Goal: Transaction & Acquisition: Purchase product/service

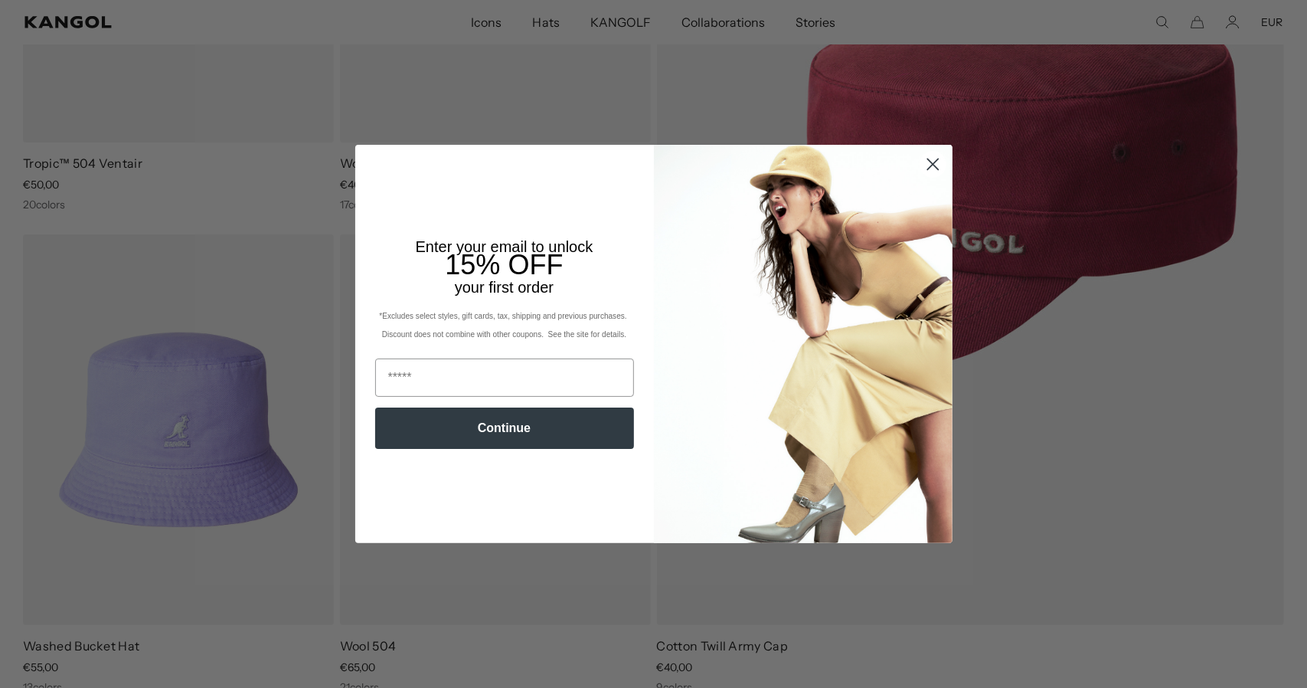
scroll to position [536, 0]
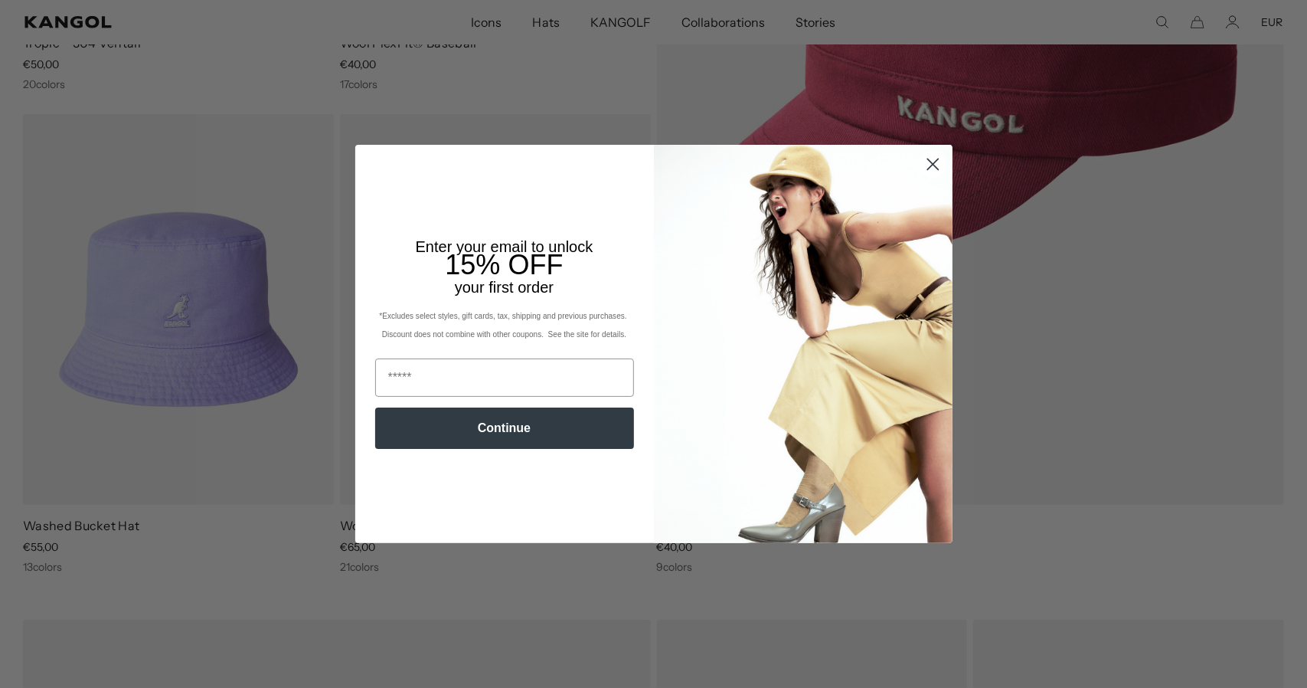
click at [931, 174] on circle "Close dialog" at bounding box center [932, 164] width 25 height 25
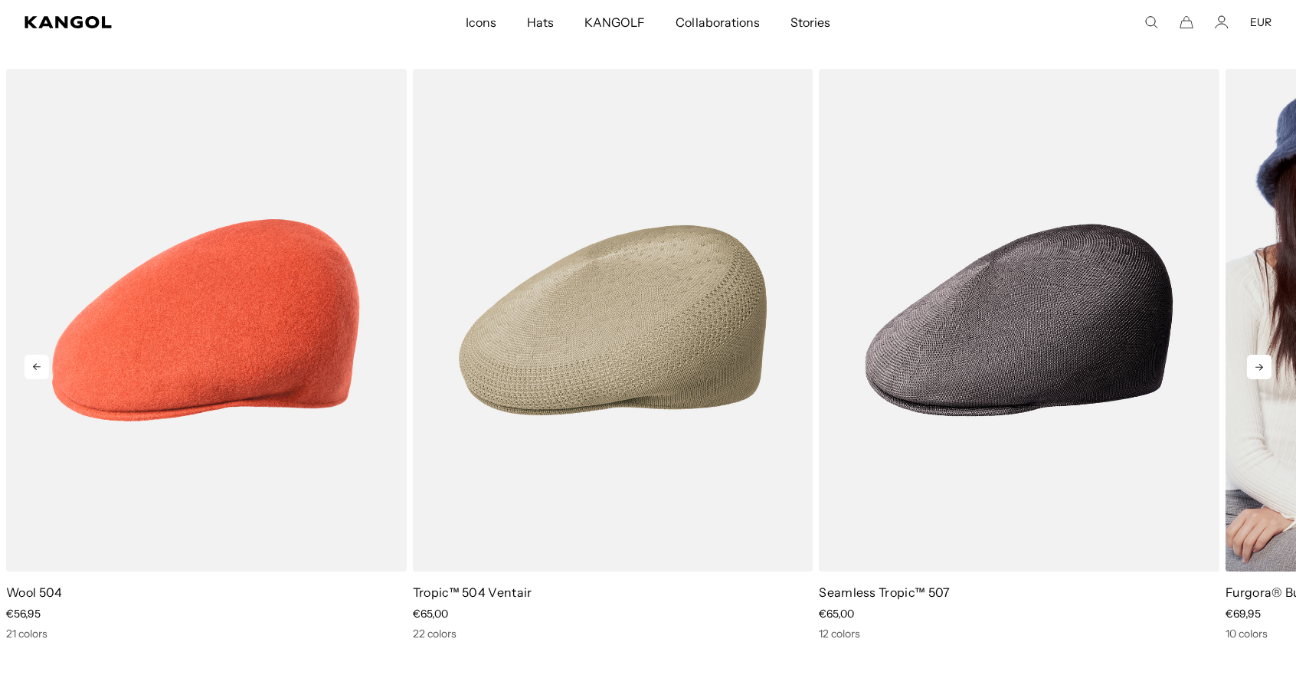
scroll to position [0, 315]
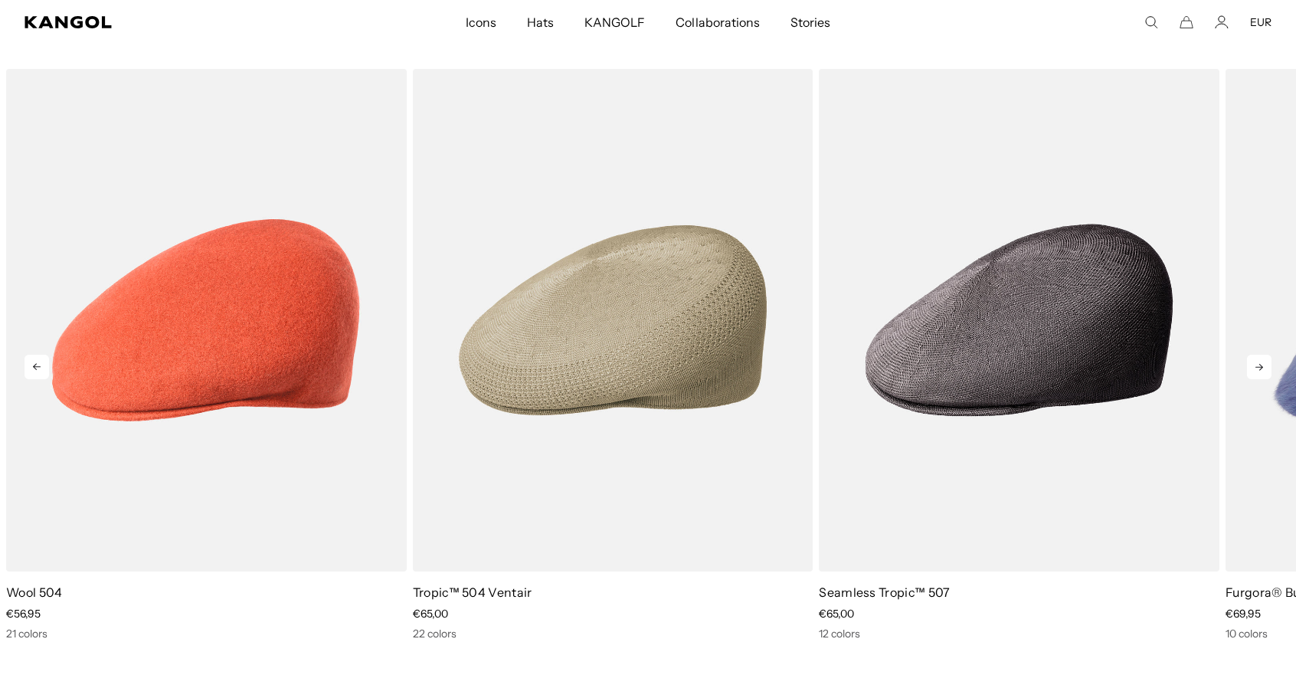
click at [1259, 368] on icon at bounding box center [1259, 367] width 25 height 25
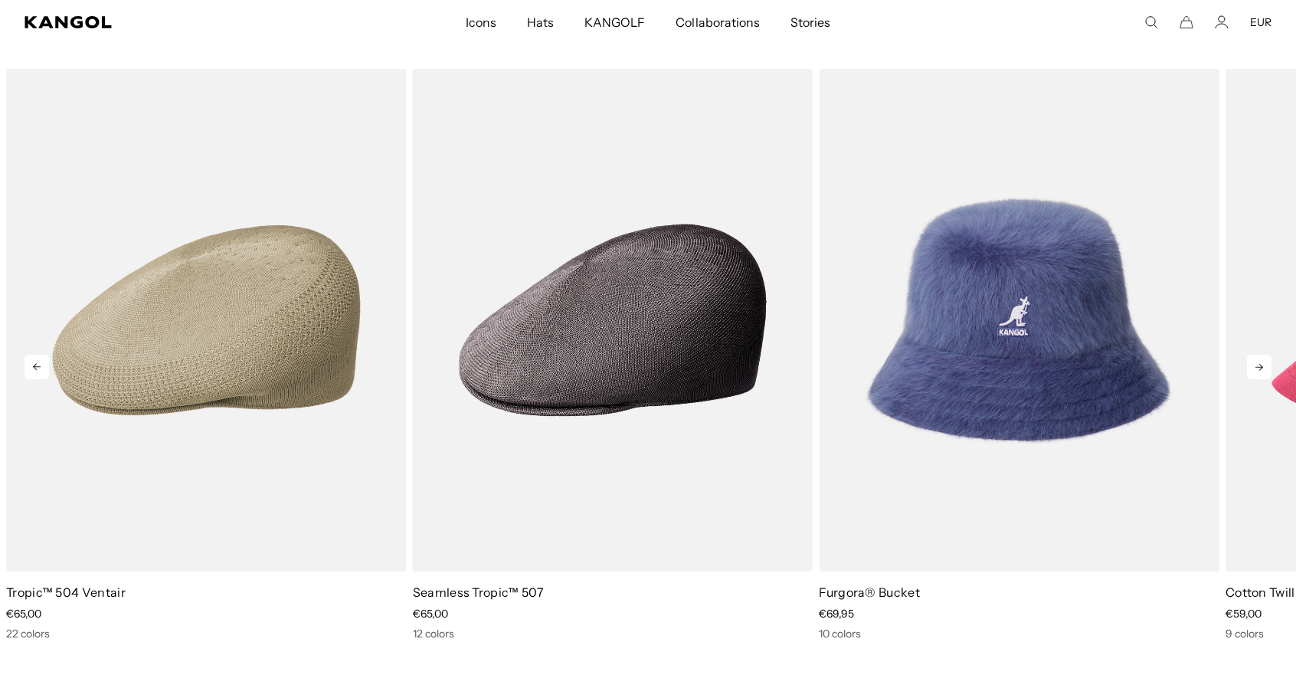
click at [1265, 368] on icon at bounding box center [1259, 367] width 25 height 25
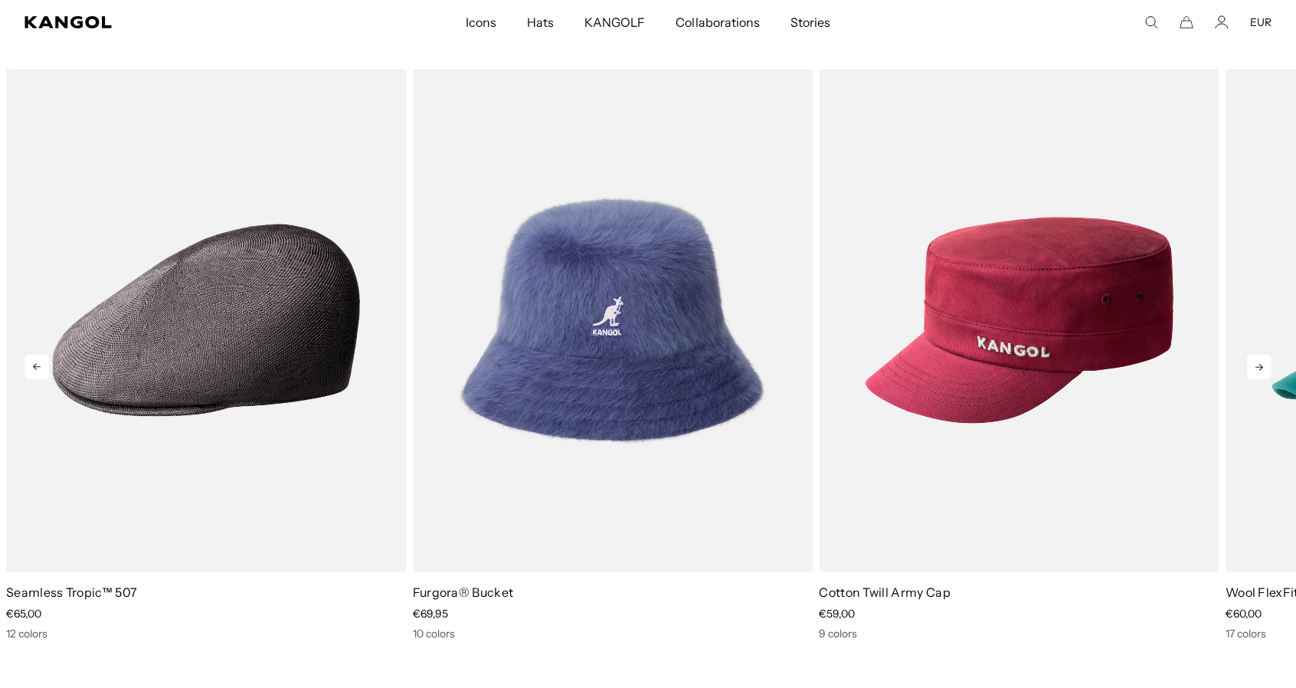
click at [1263, 370] on icon at bounding box center [1259, 367] width 25 height 25
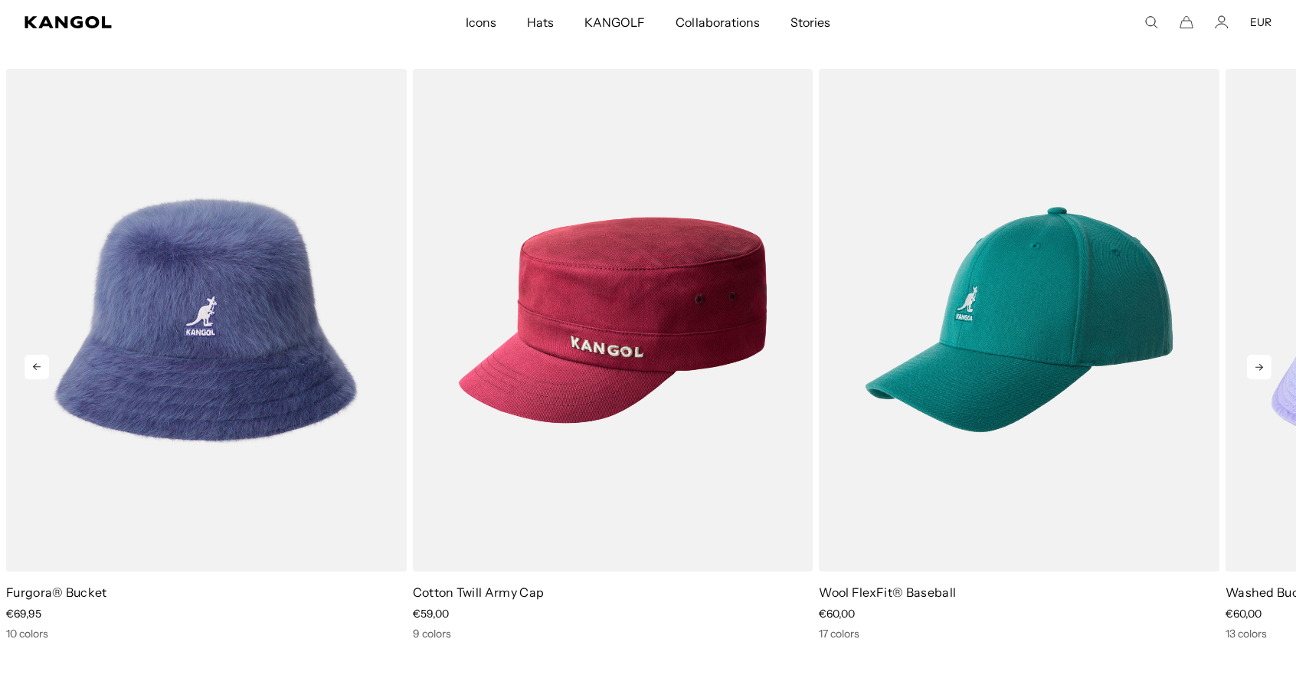
click at [1257, 371] on icon at bounding box center [1259, 367] width 25 height 25
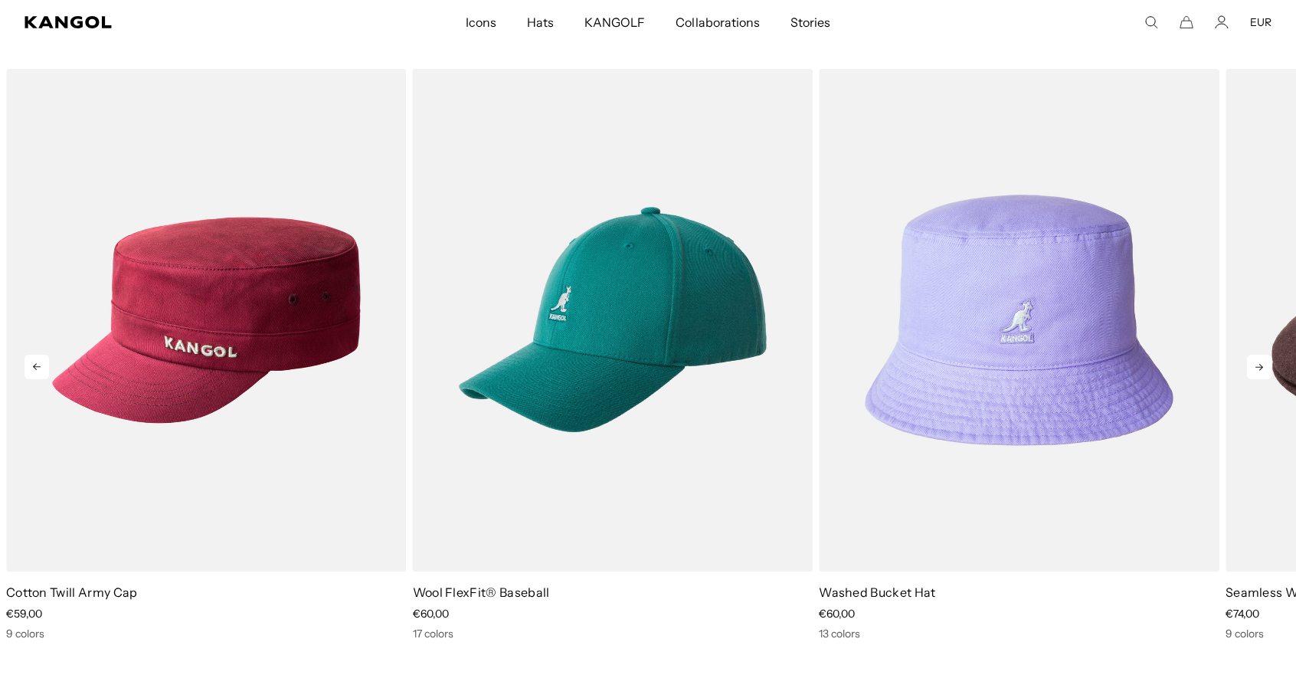
click at [1257, 371] on icon at bounding box center [1259, 367] width 25 height 25
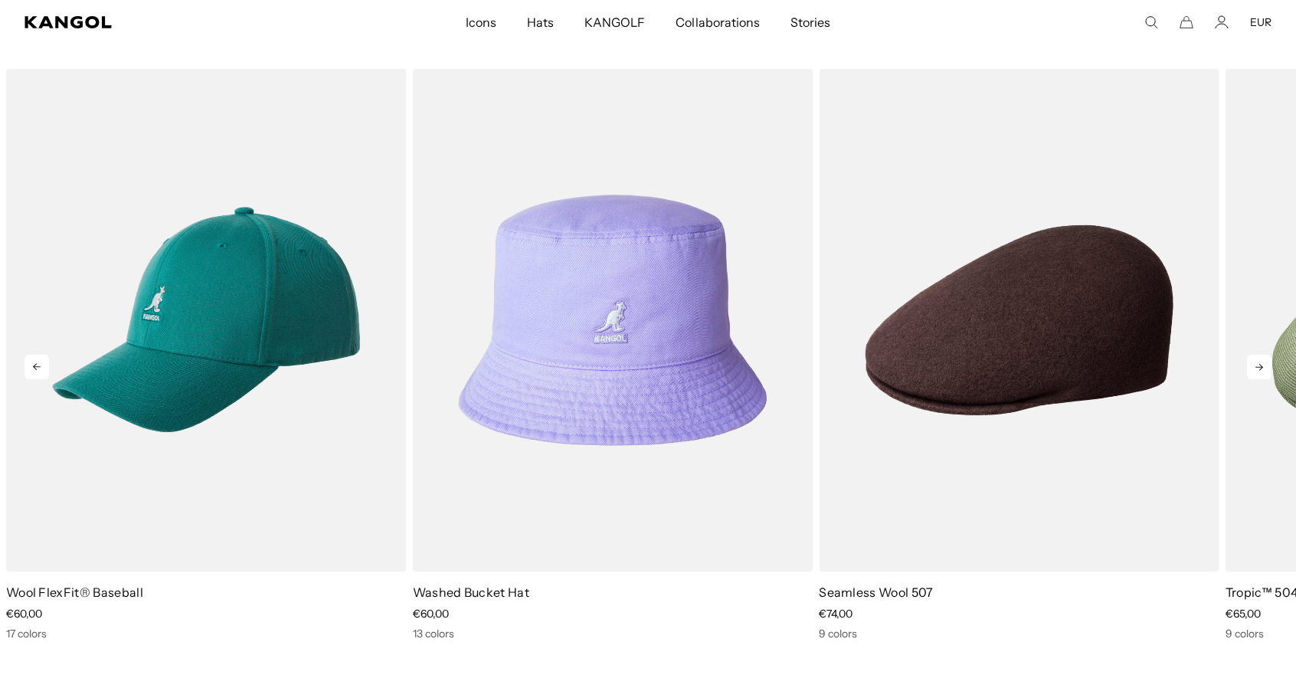
click at [1257, 371] on icon at bounding box center [1259, 367] width 25 height 25
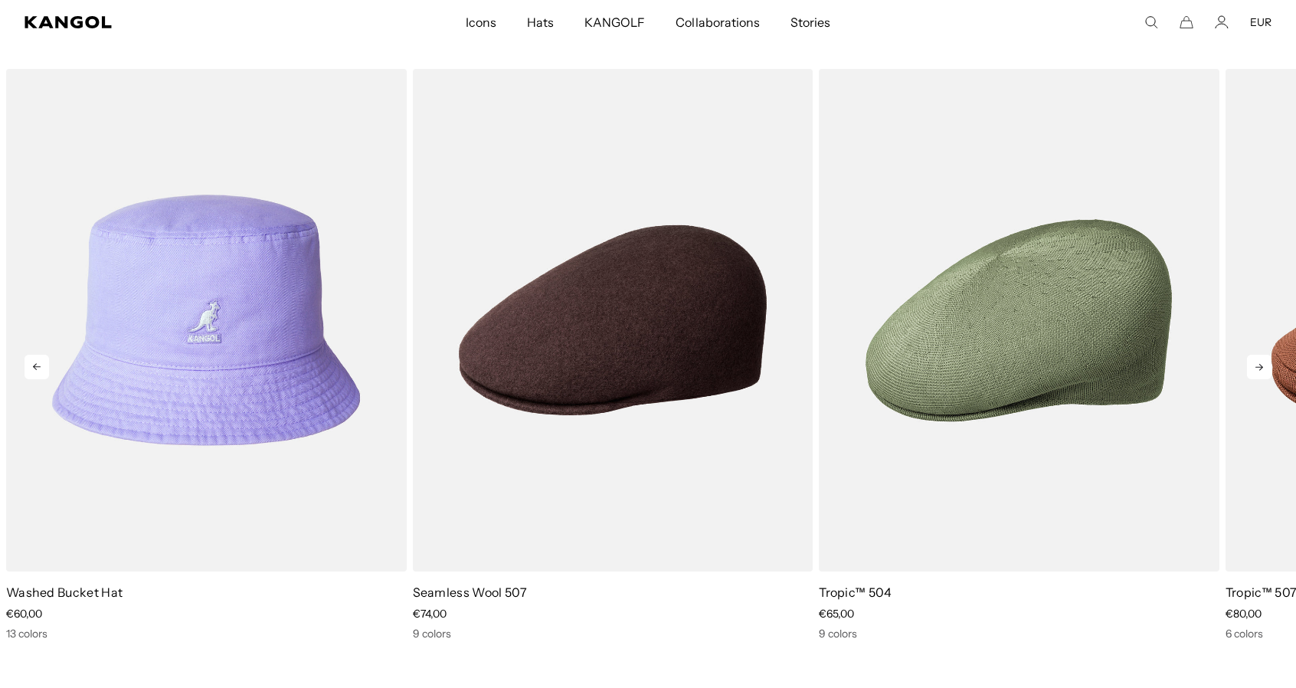
click at [1257, 371] on icon at bounding box center [1259, 367] width 25 height 25
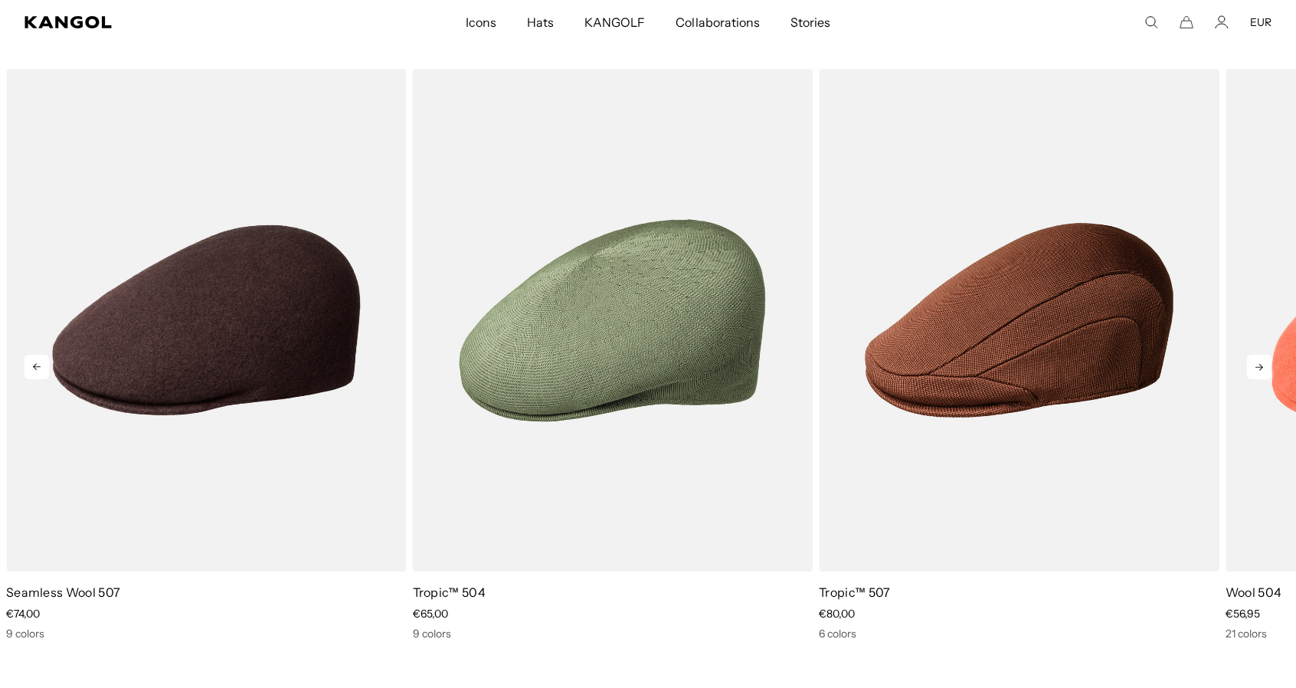
click at [1257, 371] on icon at bounding box center [1259, 367] width 25 height 25
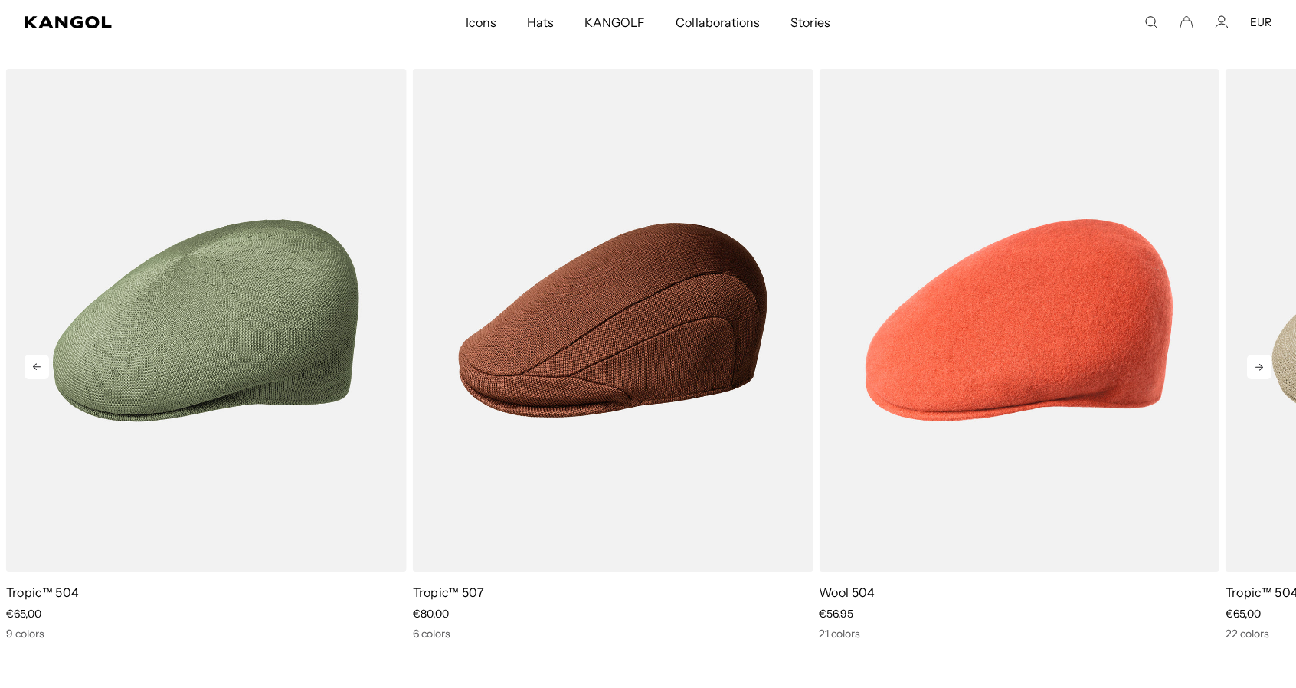
click at [1257, 371] on icon at bounding box center [1259, 367] width 25 height 25
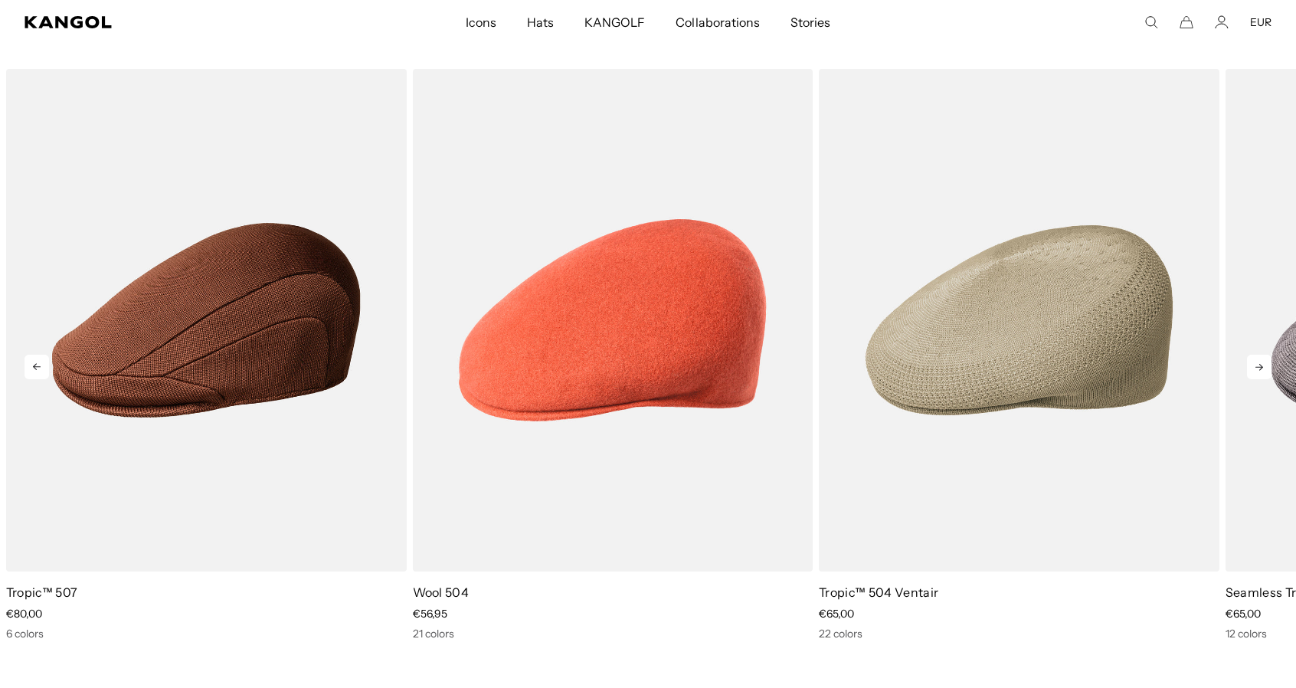
scroll to position [0, 315]
click at [1257, 371] on icon at bounding box center [1259, 367] width 25 height 25
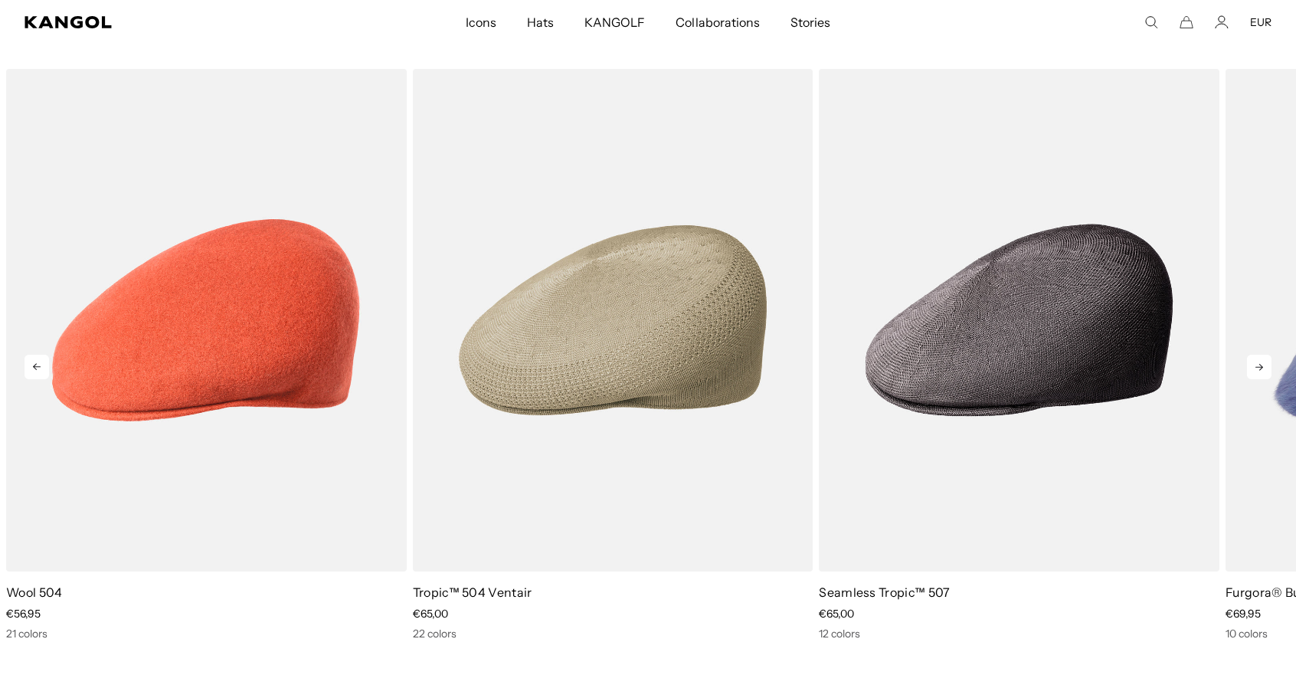
click at [1257, 371] on icon at bounding box center [1259, 367] width 25 height 25
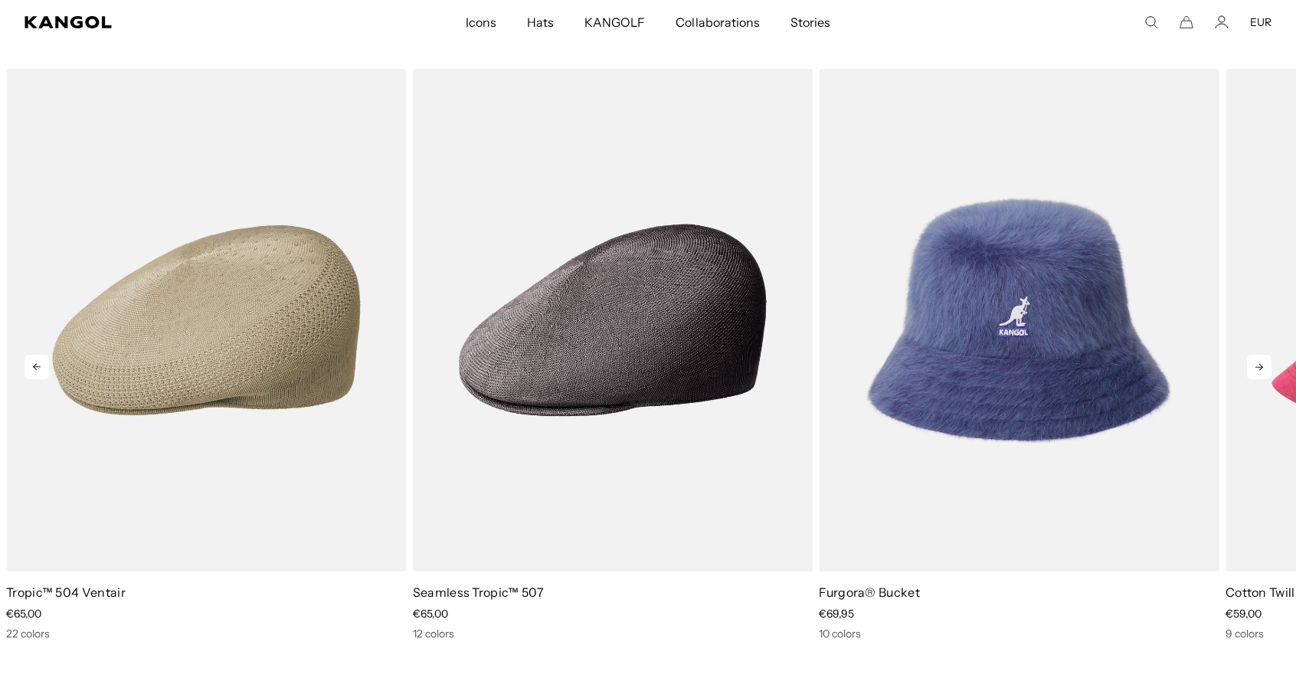
click at [1257, 371] on icon at bounding box center [1259, 367] width 25 height 25
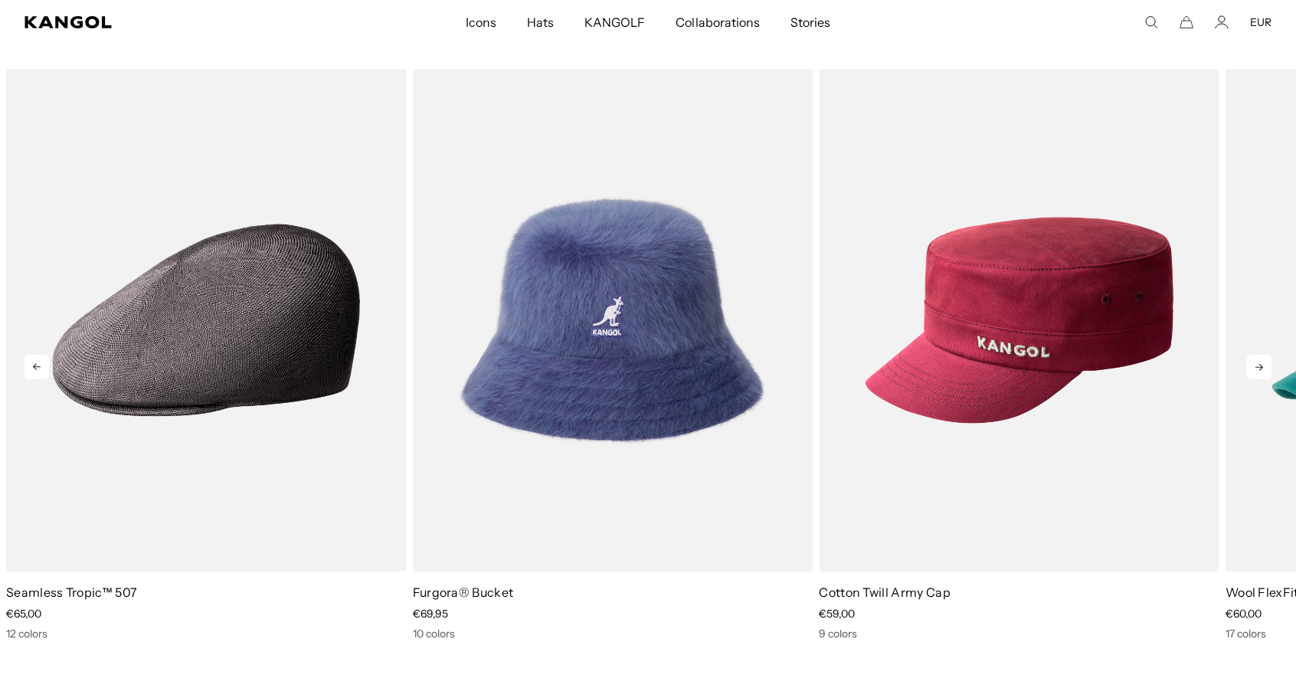
scroll to position [0, 0]
click at [1257, 371] on icon at bounding box center [1259, 367] width 25 height 25
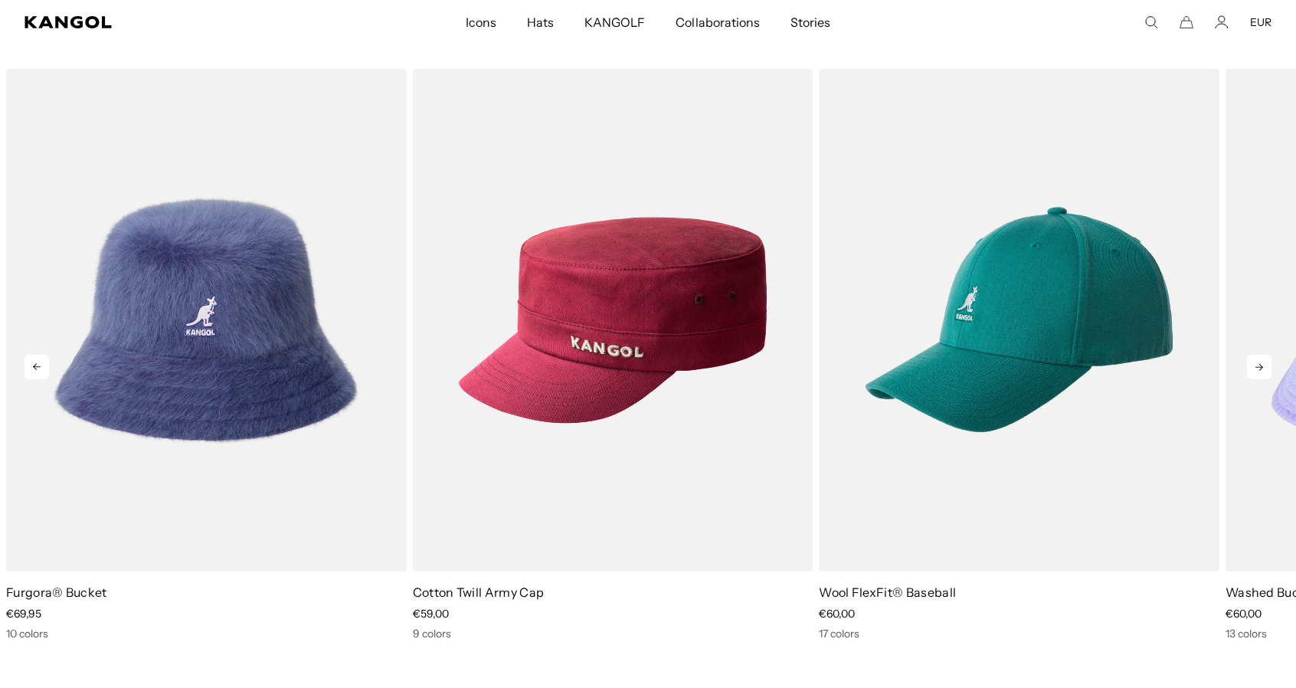
click at [1255, 370] on icon at bounding box center [1259, 367] width 25 height 25
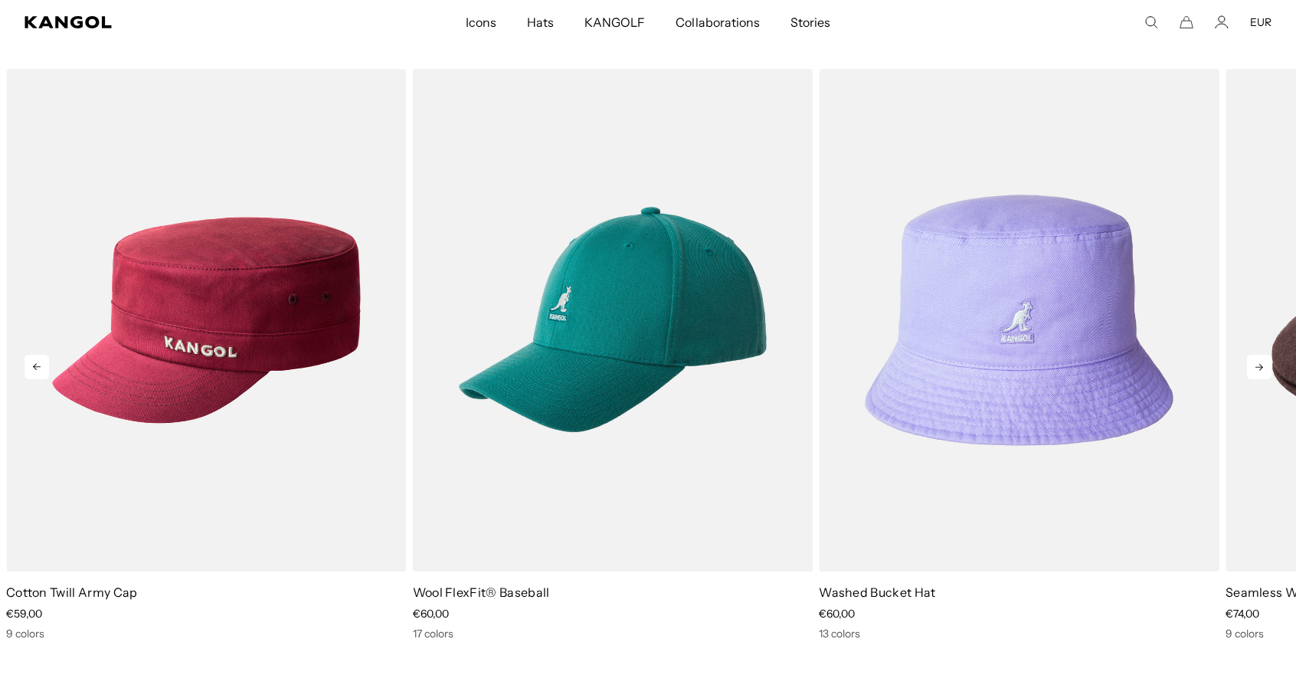
click at [1255, 370] on icon at bounding box center [1259, 367] width 25 height 25
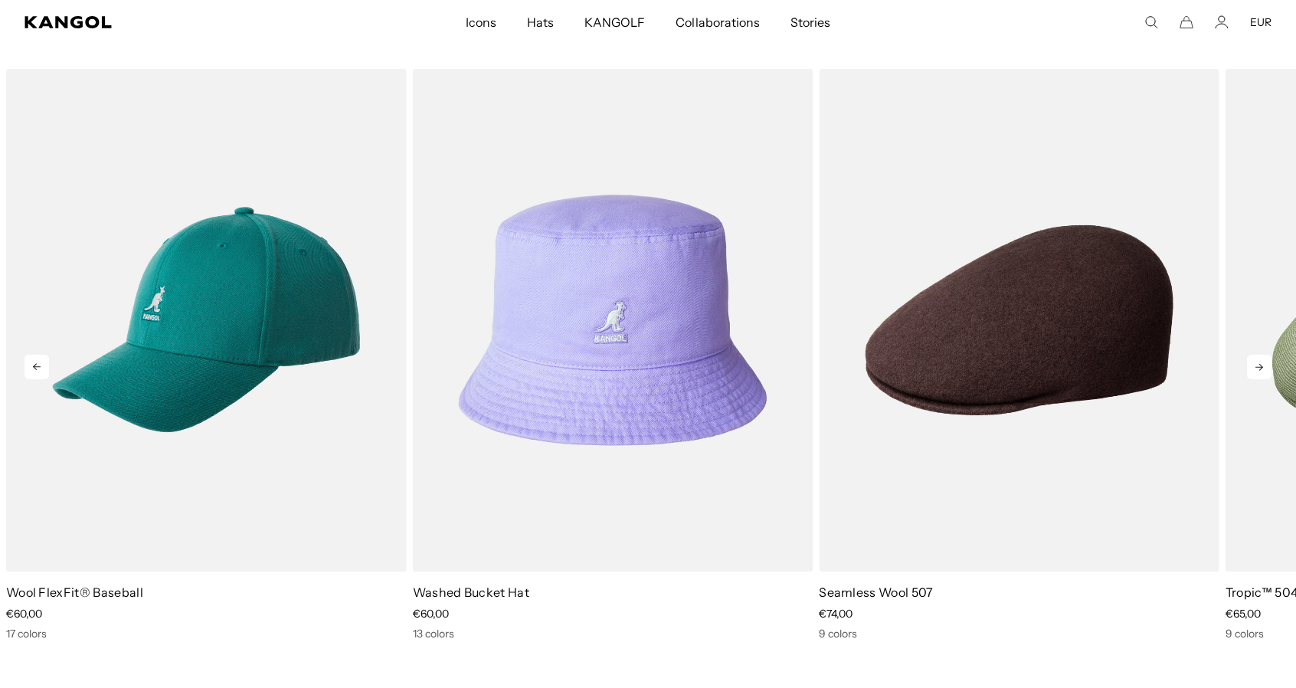
click at [1255, 370] on icon at bounding box center [1259, 367] width 25 height 25
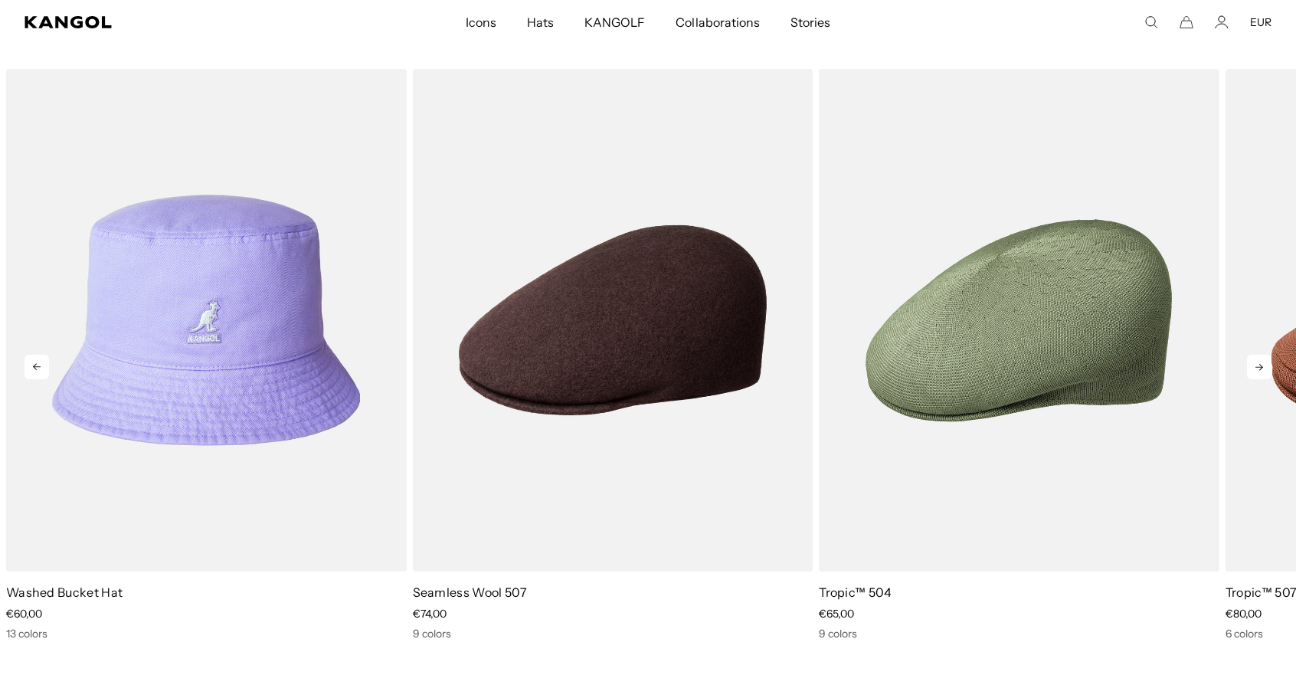
click at [1255, 370] on icon at bounding box center [1259, 367] width 25 height 25
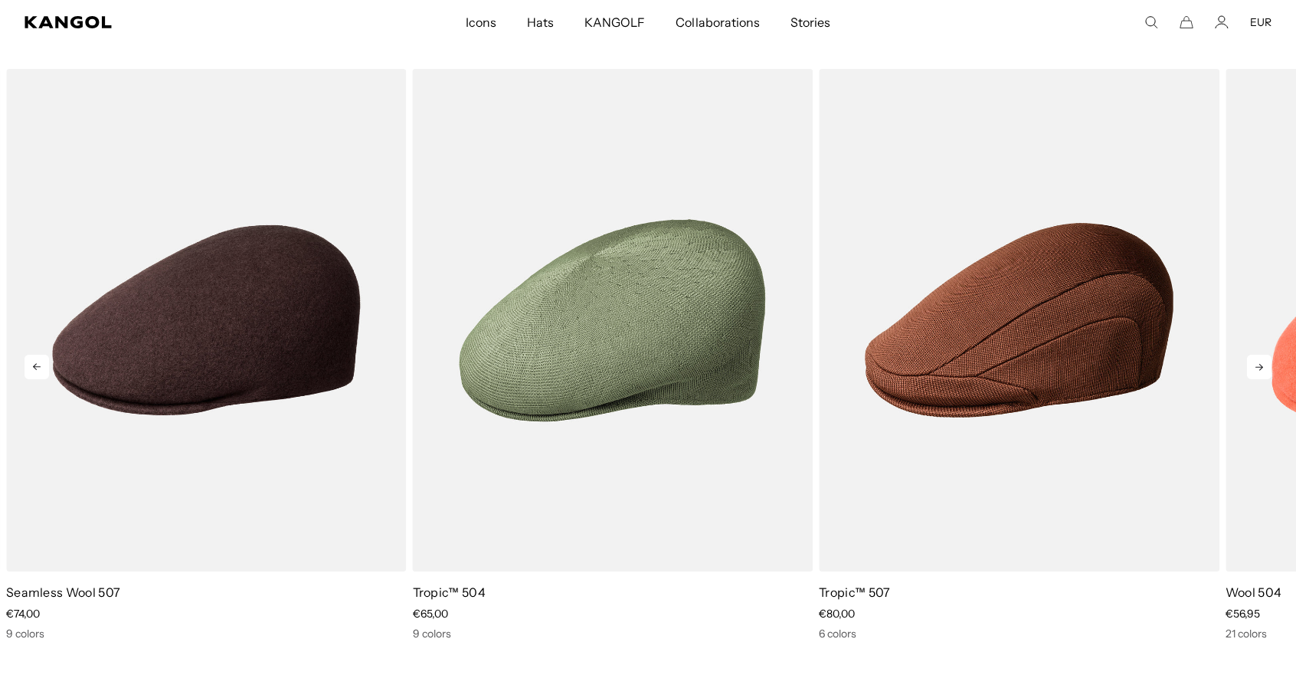
click at [1255, 370] on icon at bounding box center [1259, 367] width 25 height 25
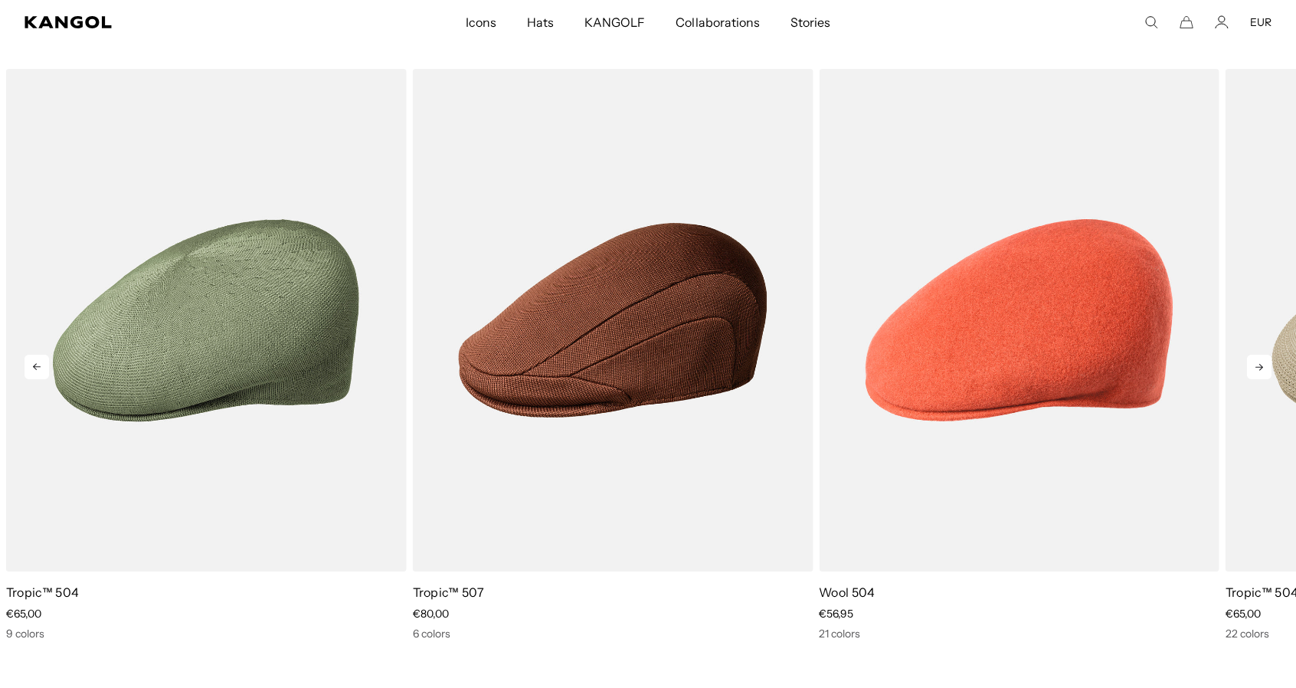
click at [1255, 370] on icon at bounding box center [1259, 367] width 25 height 25
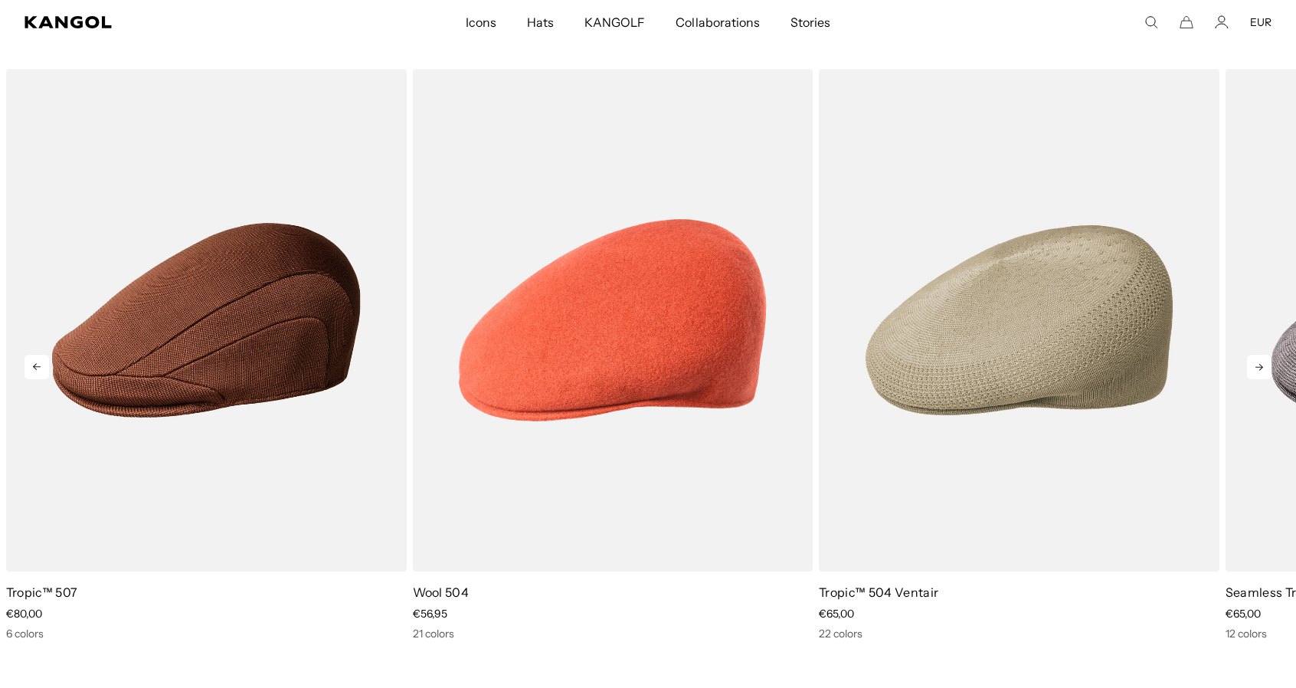
click at [1255, 370] on icon at bounding box center [1259, 367] width 25 height 25
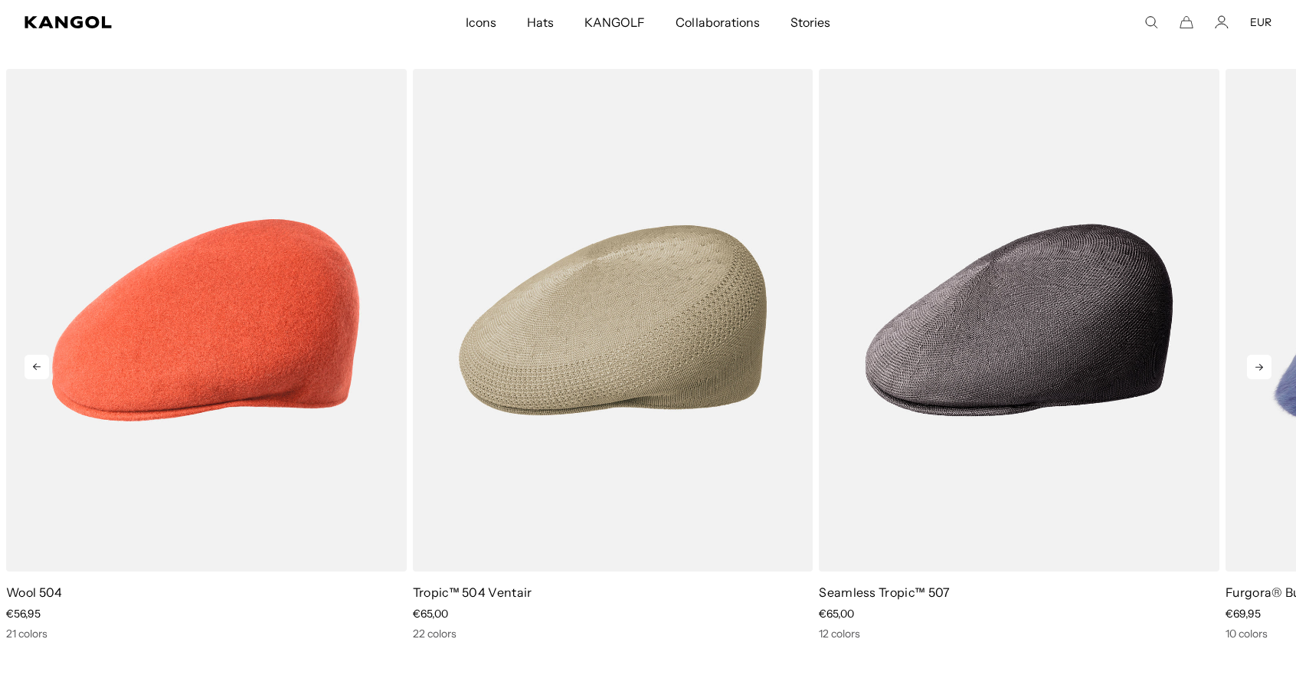
click at [1255, 370] on icon at bounding box center [1259, 367] width 25 height 25
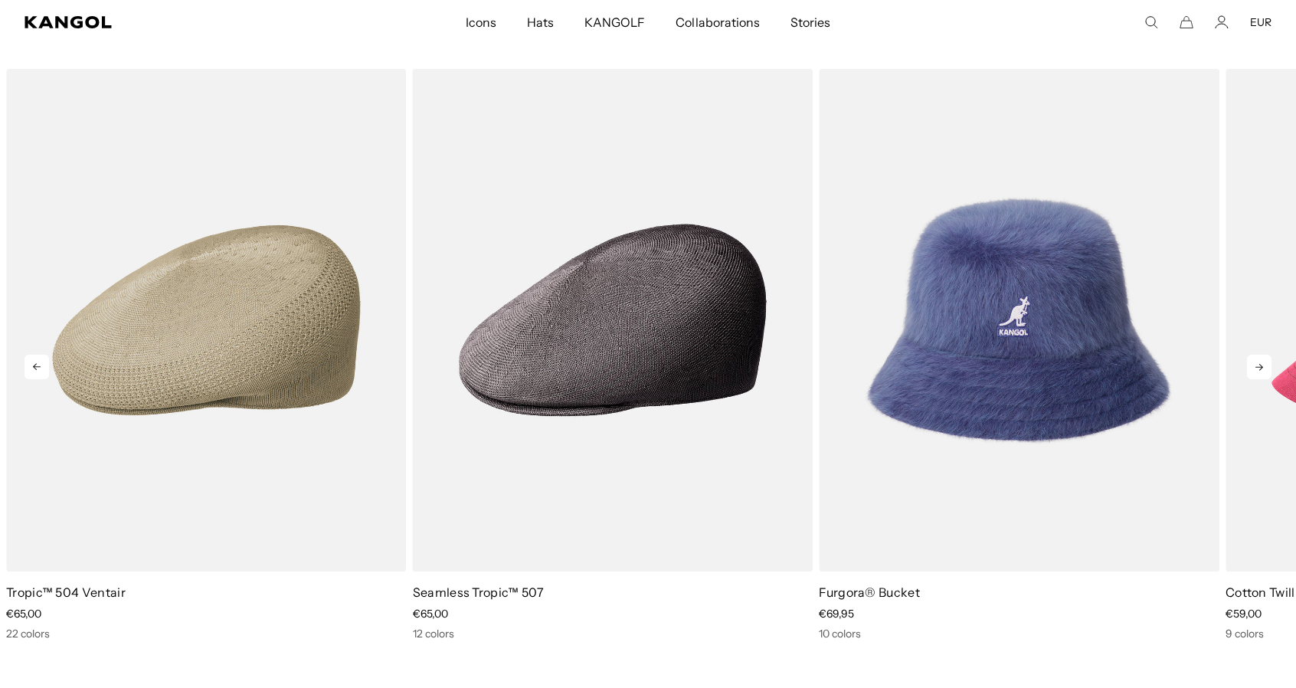
click at [1255, 370] on icon at bounding box center [1259, 367] width 25 height 25
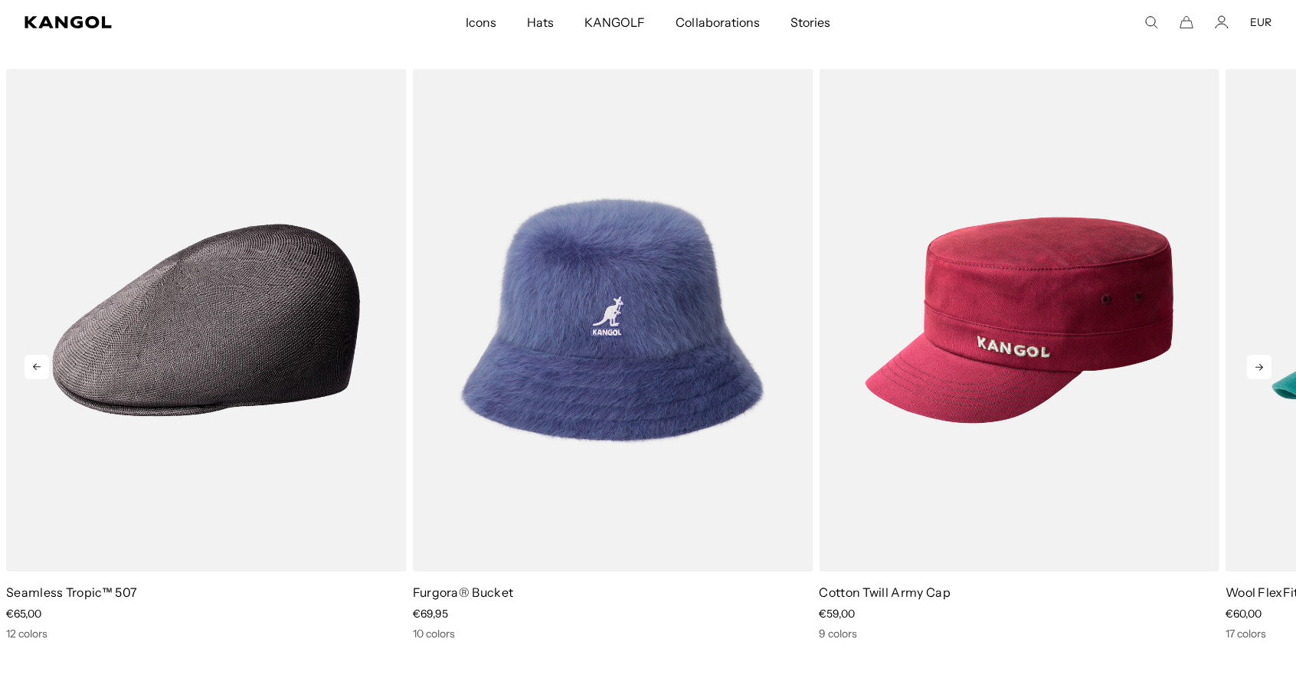
click at [1255, 370] on icon at bounding box center [1259, 367] width 25 height 25
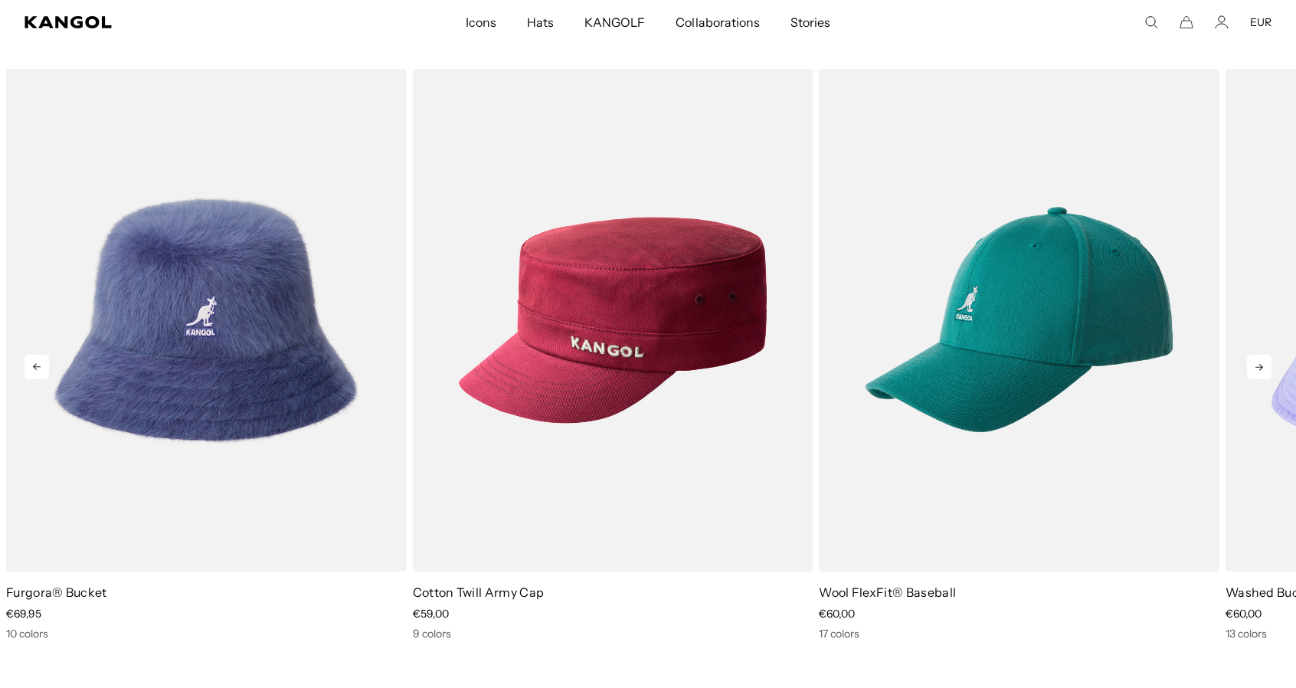
click at [1255, 370] on icon at bounding box center [1259, 367] width 25 height 25
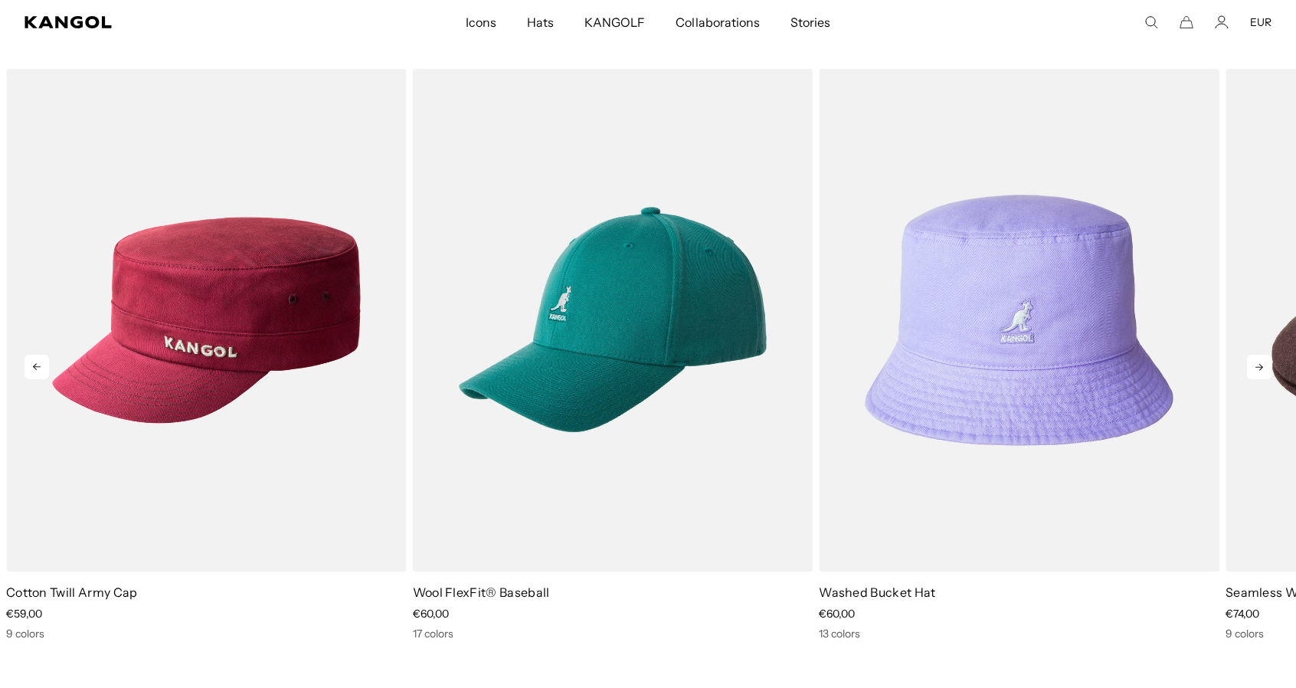
click at [1255, 370] on icon at bounding box center [1259, 367] width 25 height 25
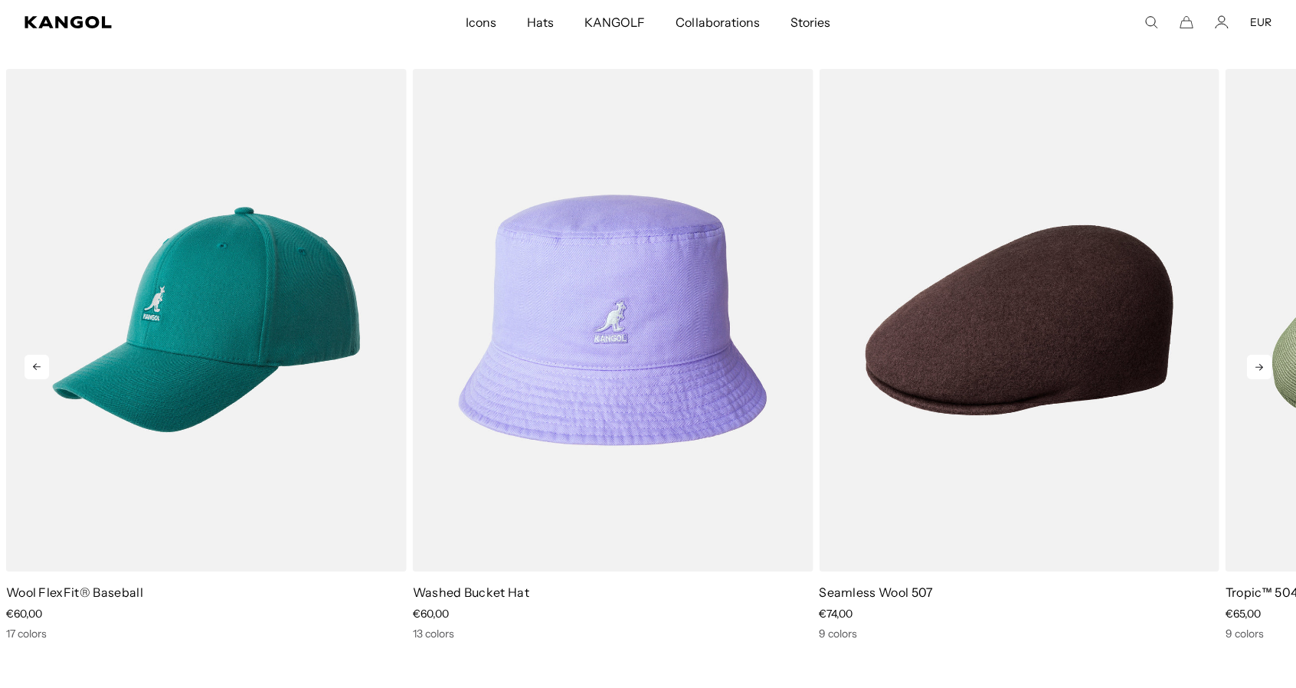
click at [1255, 370] on icon at bounding box center [1259, 367] width 25 height 25
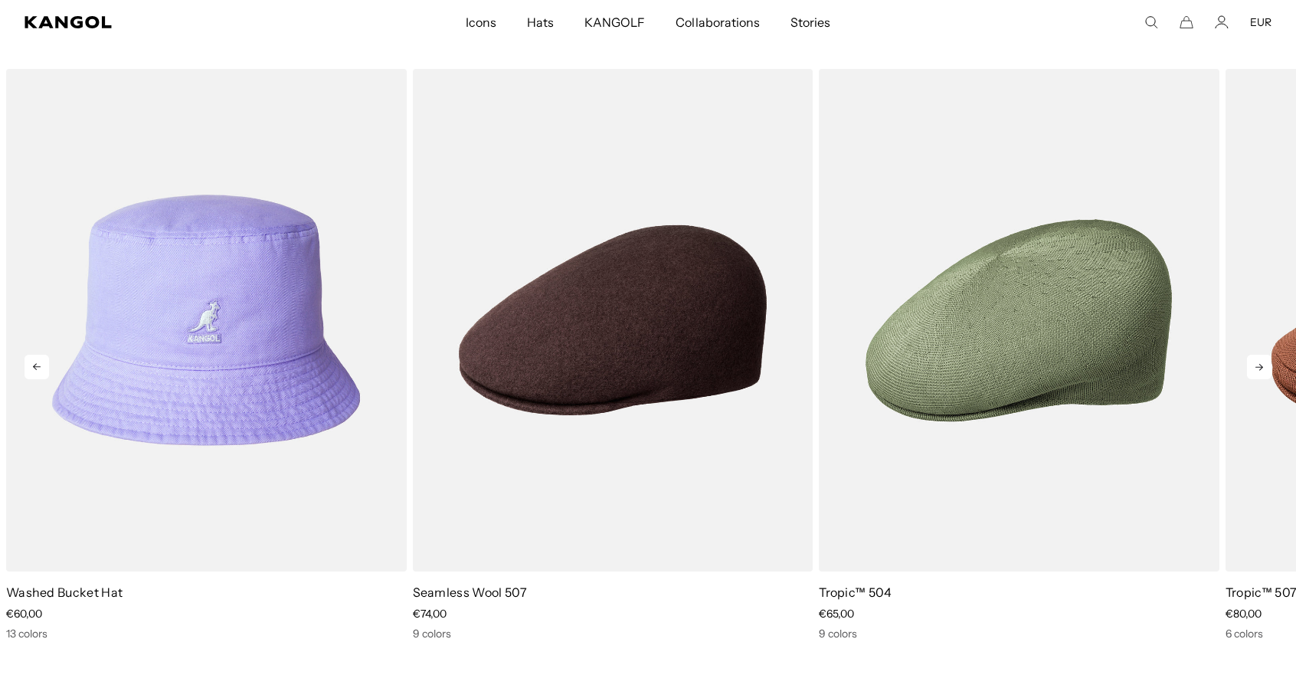
click at [1255, 370] on icon at bounding box center [1259, 367] width 25 height 25
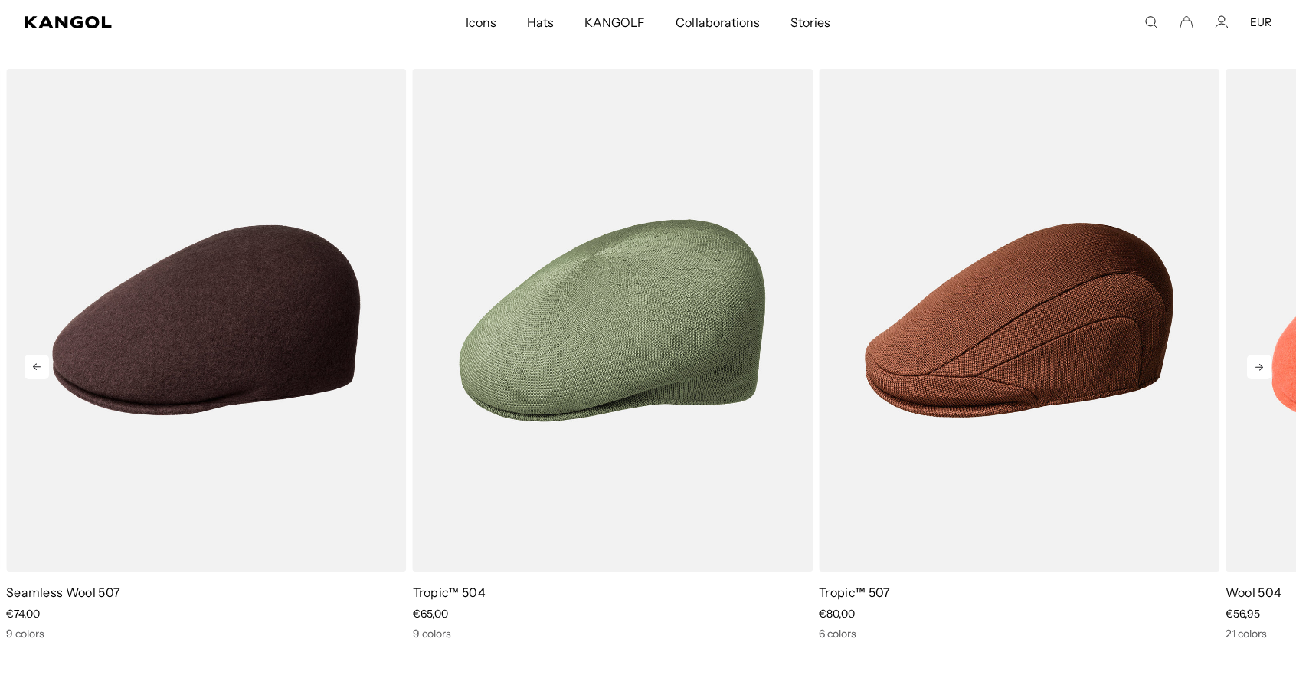
click at [1255, 370] on icon at bounding box center [1259, 367] width 25 height 25
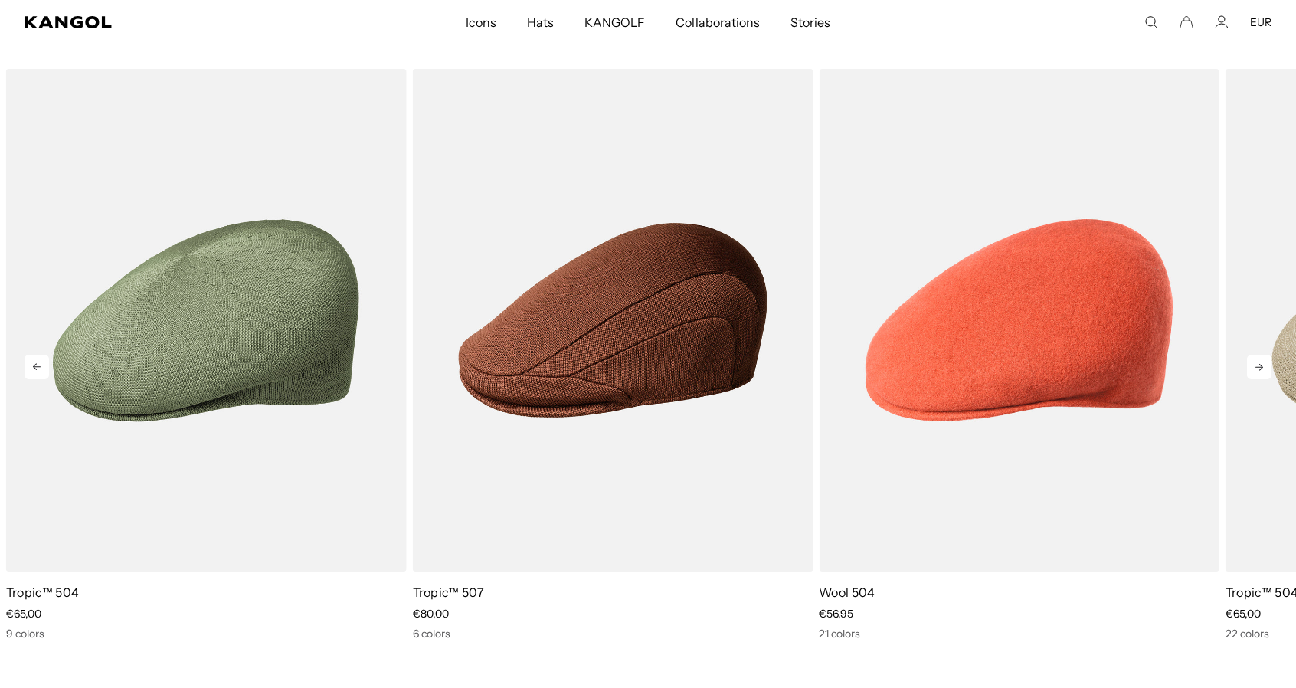
click at [1255, 370] on icon at bounding box center [1259, 367] width 25 height 25
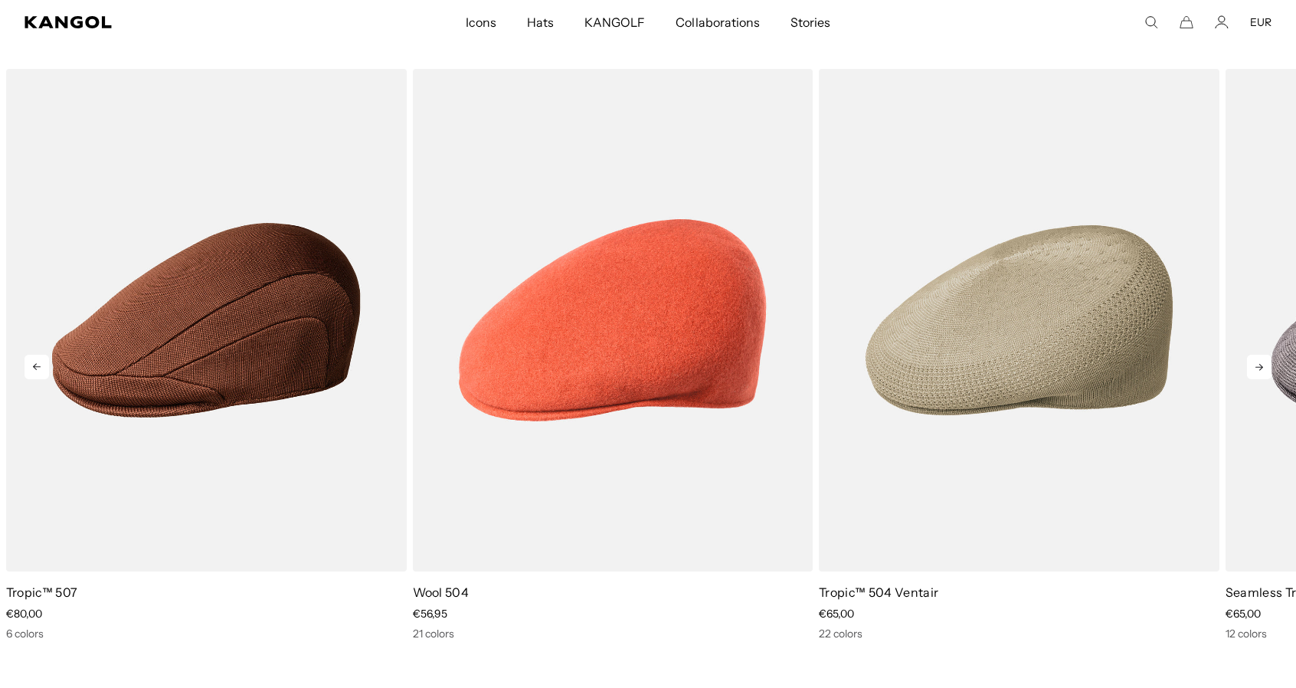
click at [1250, 365] on icon at bounding box center [1259, 367] width 25 height 25
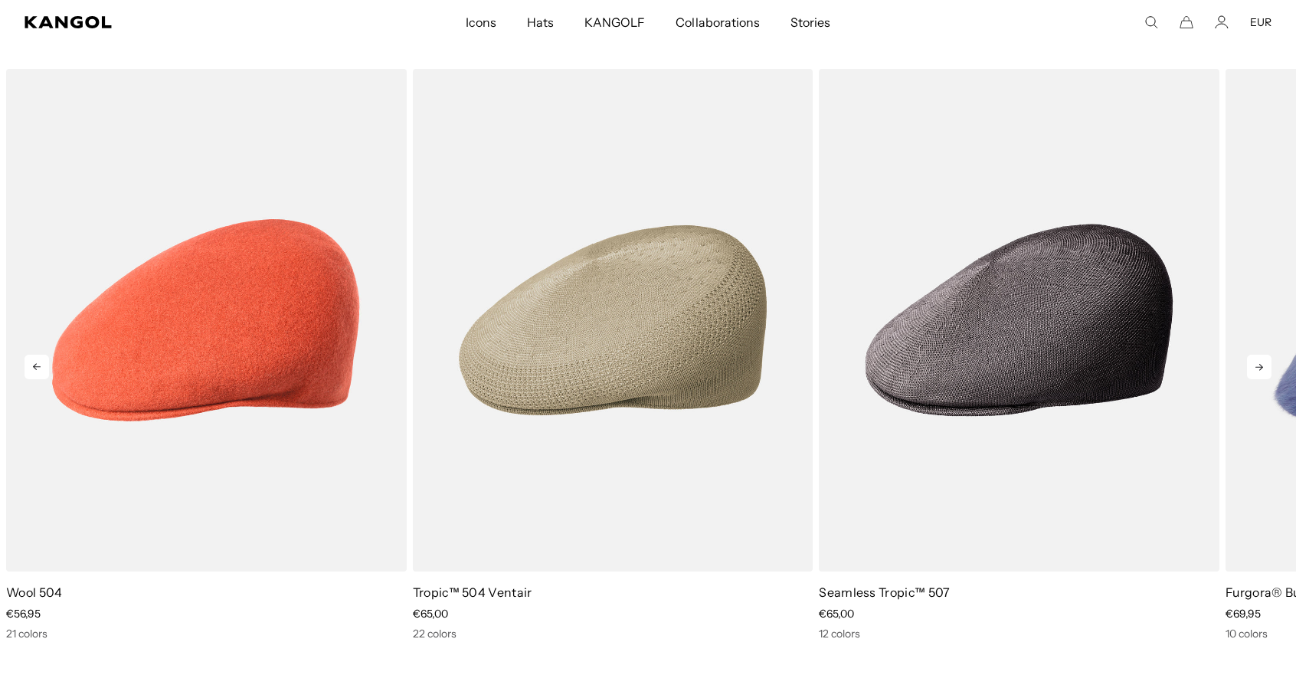
click at [1250, 365] on icon at bounding box center [1259, 367] width 25 height 25
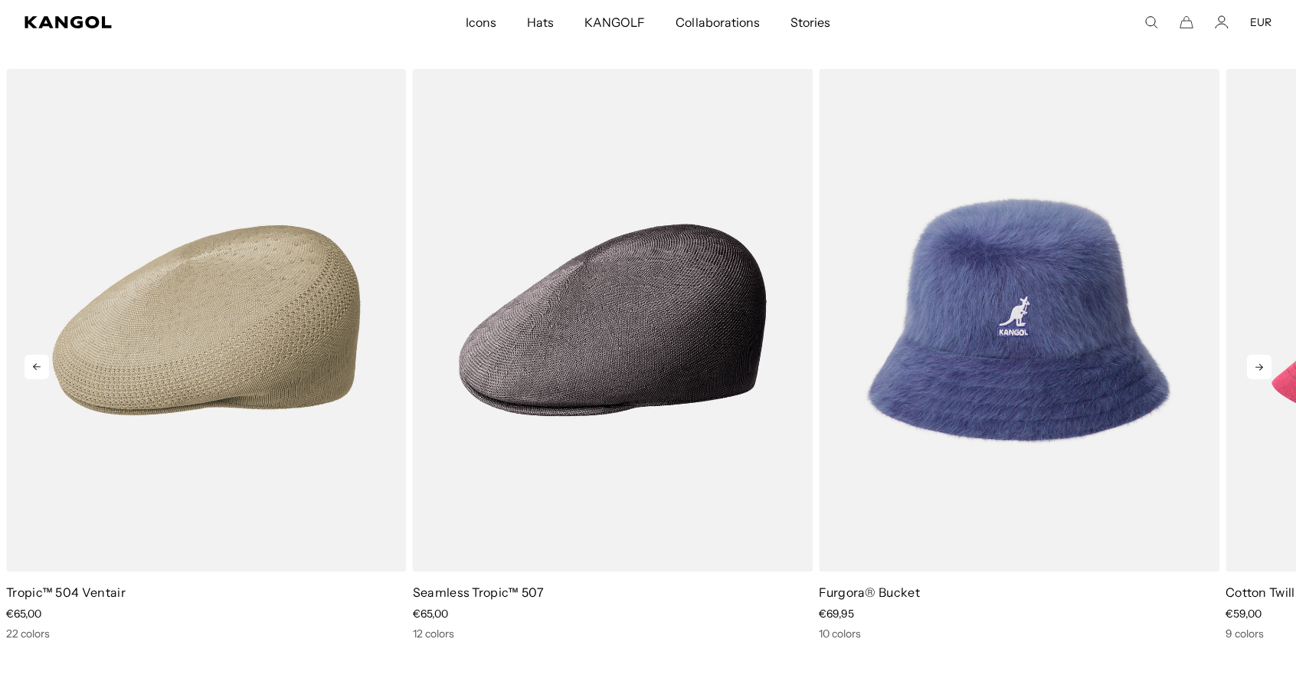
click at [1250, 365] on icon at bounding box center [1259, 367] width 25 height 25
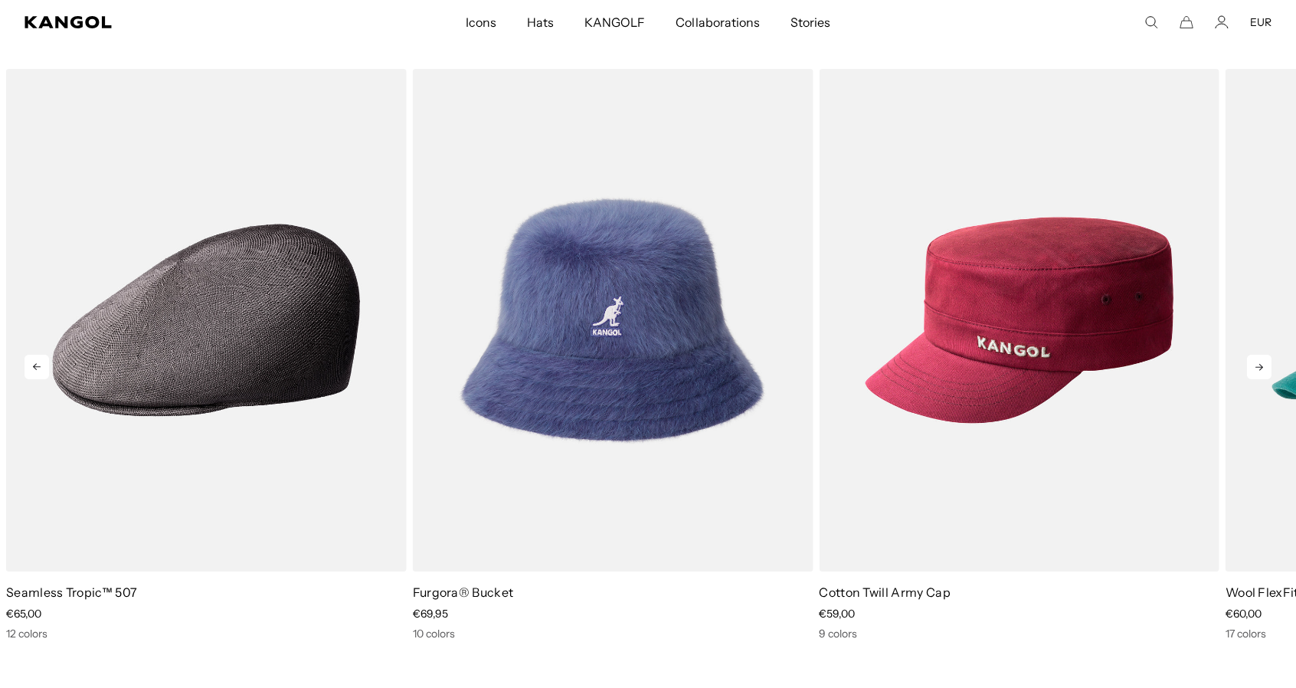
click at [1250, 365] on icon at bounding box center [1259, 367] width 25 height 25
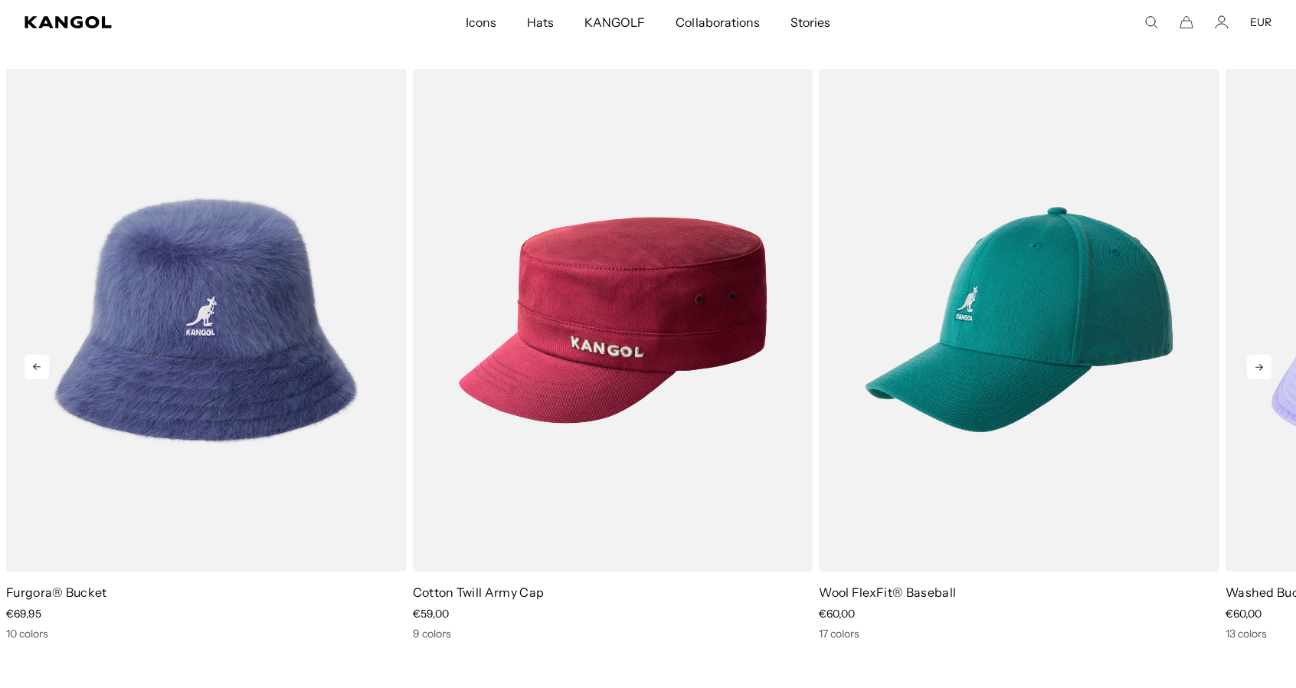
click at [1250, 365] on icon at bounding box center [1259, 367] width 25 height 25
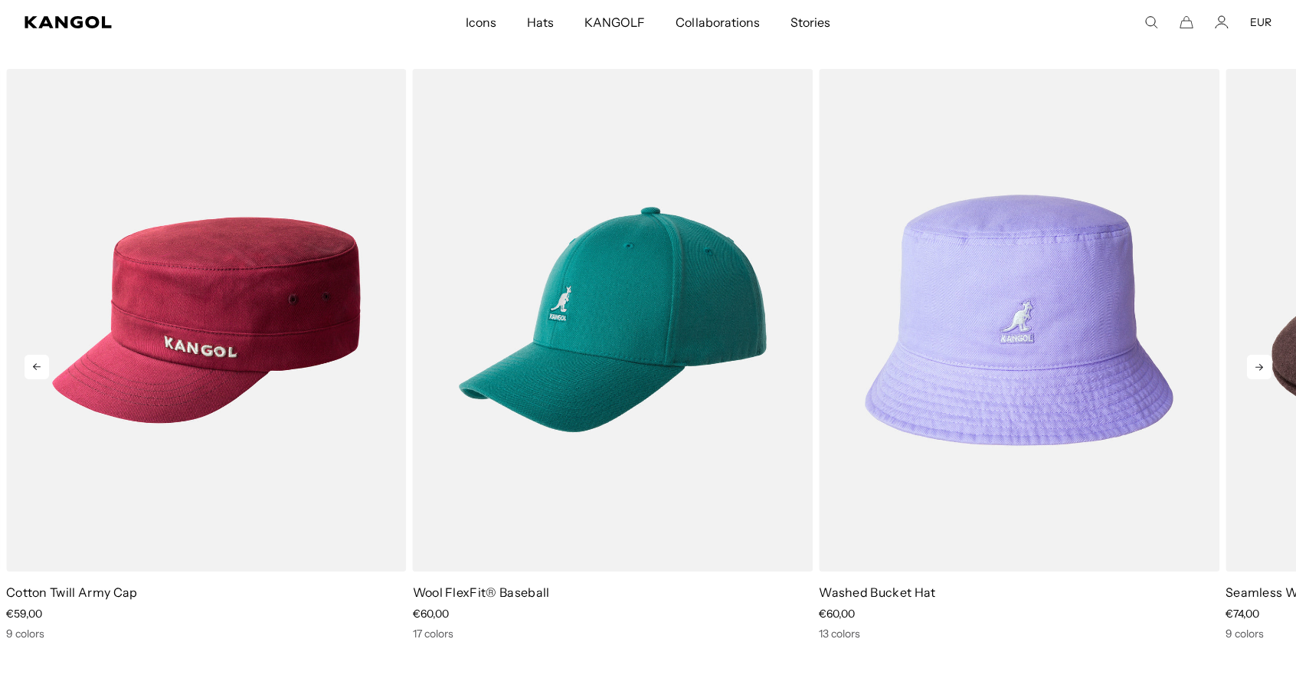
click at [1250, 365] on icon at bounding box center [1259, 367] width 25 height 25
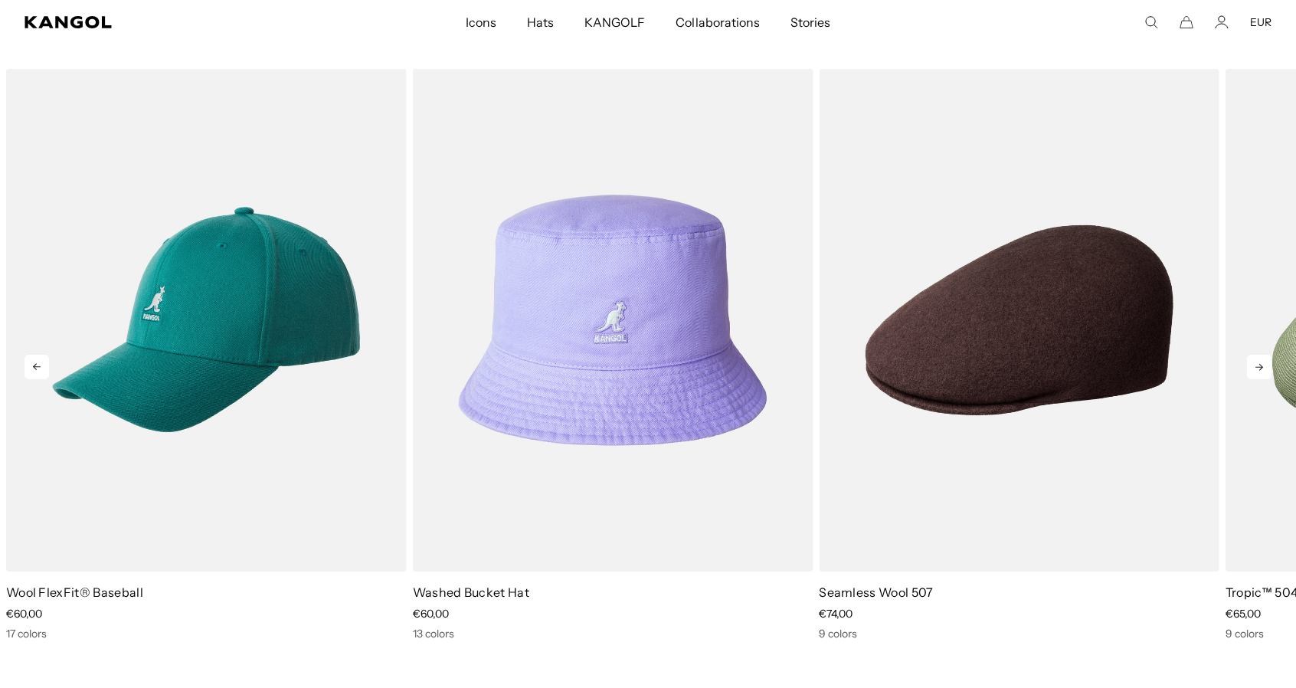
click at [1250, 365] on icon at bounding box center [1259, 367] width 25 height 25
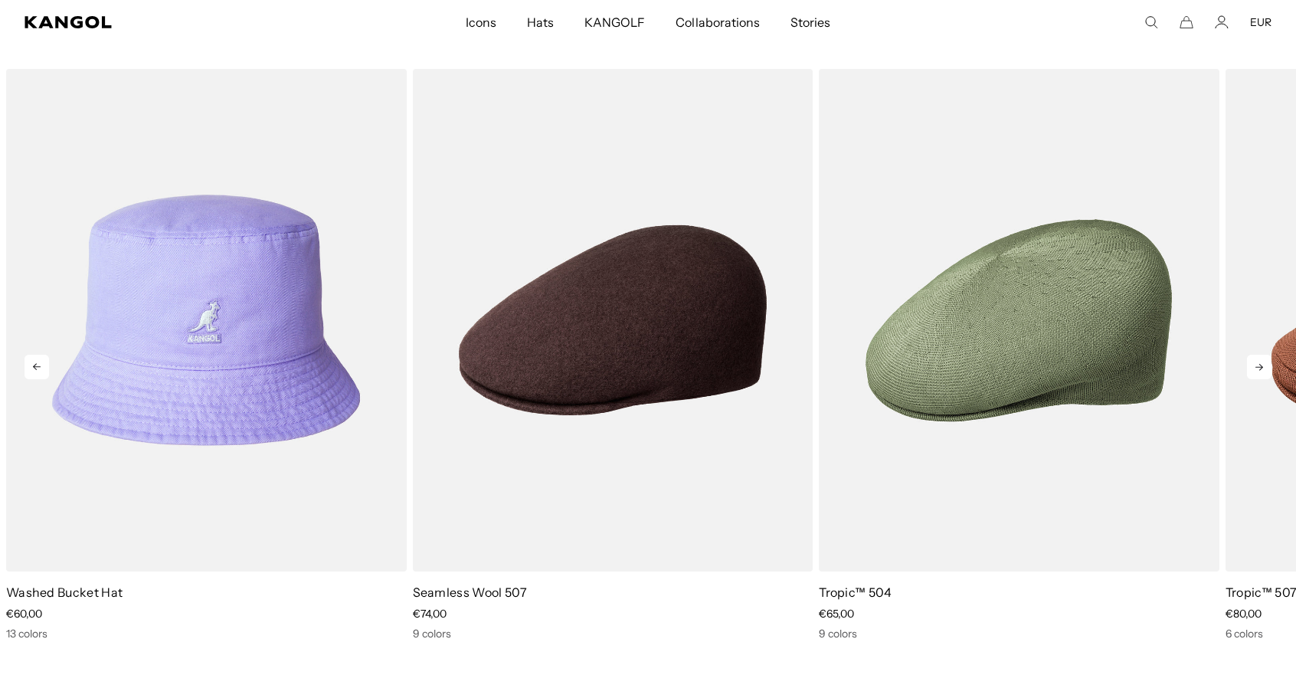
click at [1250, 365] on icon at bounding box center [1259, 367] width 25 height 25
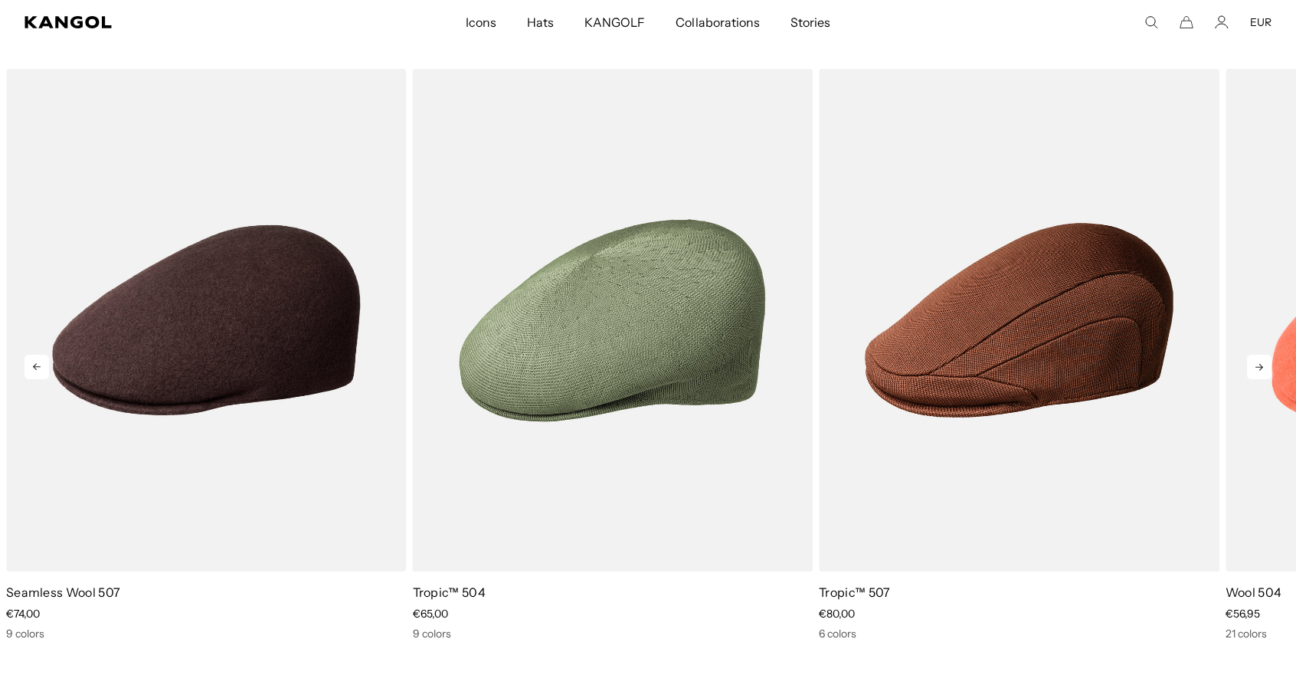
click at [1250, 365] on icon at bounding box center [1259, 367] width 25 height 25
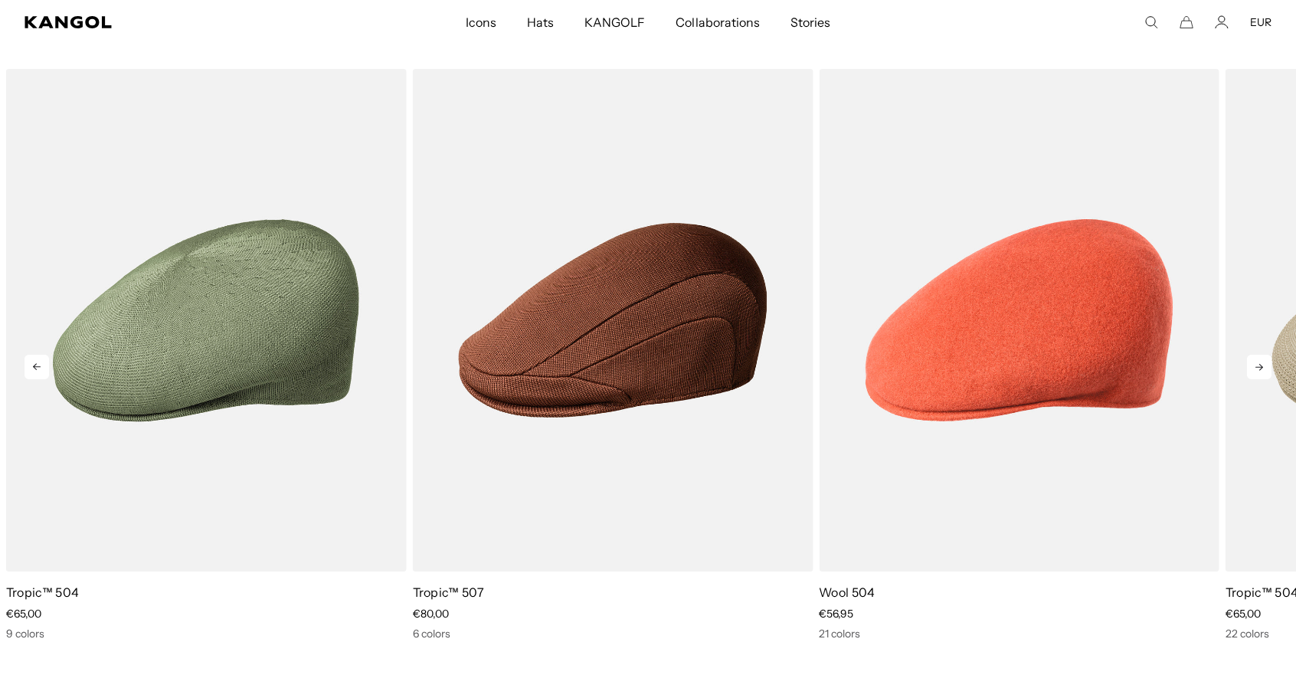
click at [1250, 365] on icon at bounding box center [1259, 367] width 25 height 25
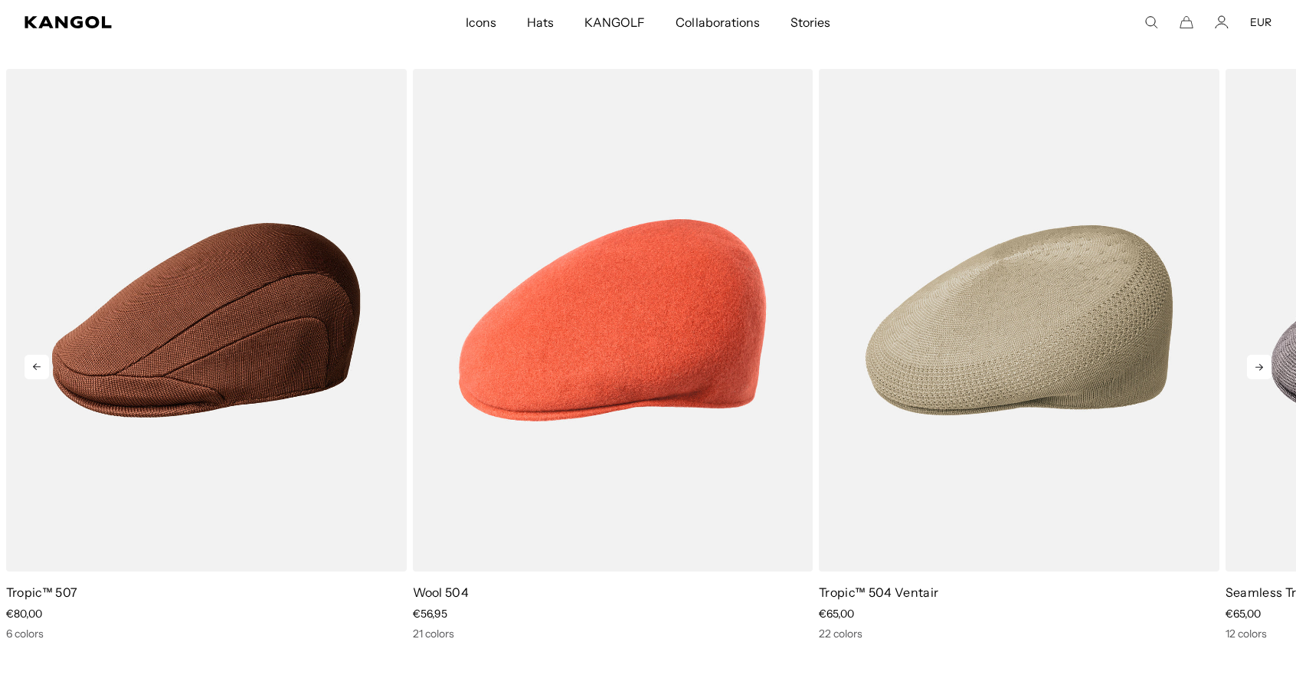
click at [1250, 365] on icon at bounding box center [1259, 367] width 25 height 25
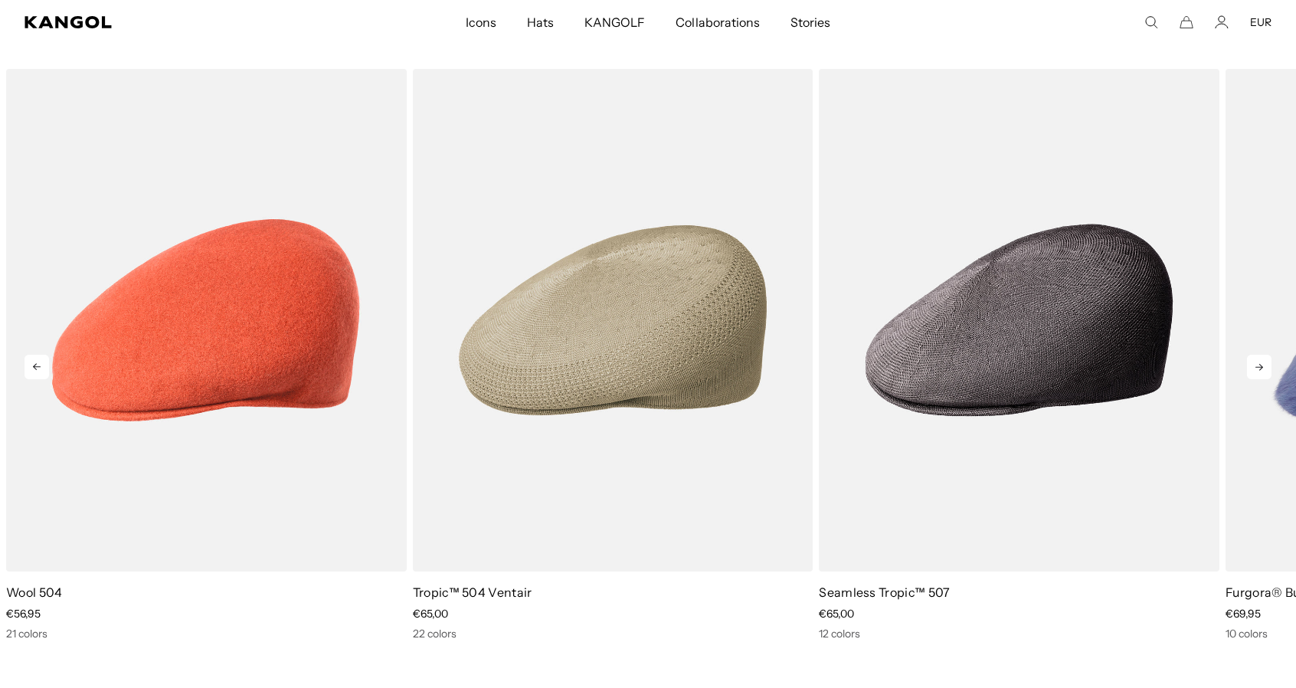
click at [1265, 367] on icon at bounding box center [1259, 367] width 25 height 25
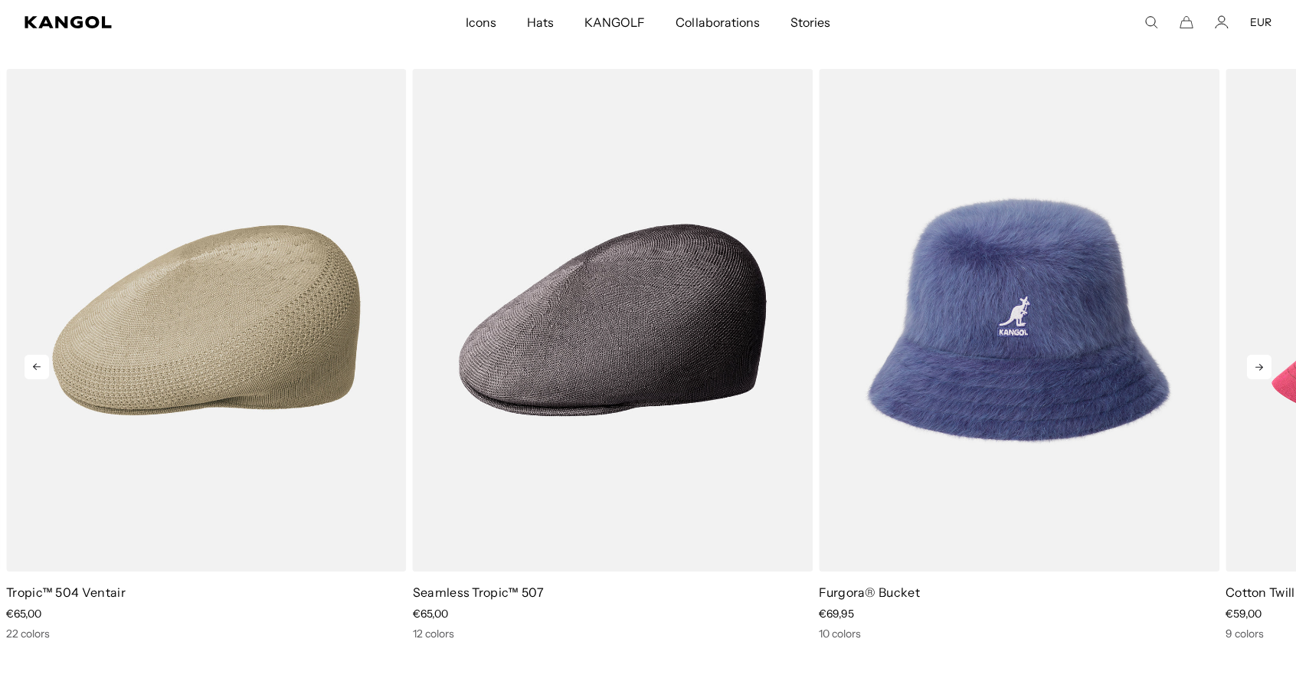
click at [1265, 367] on icon at bounding box center [1259, 367] width 25 height 25
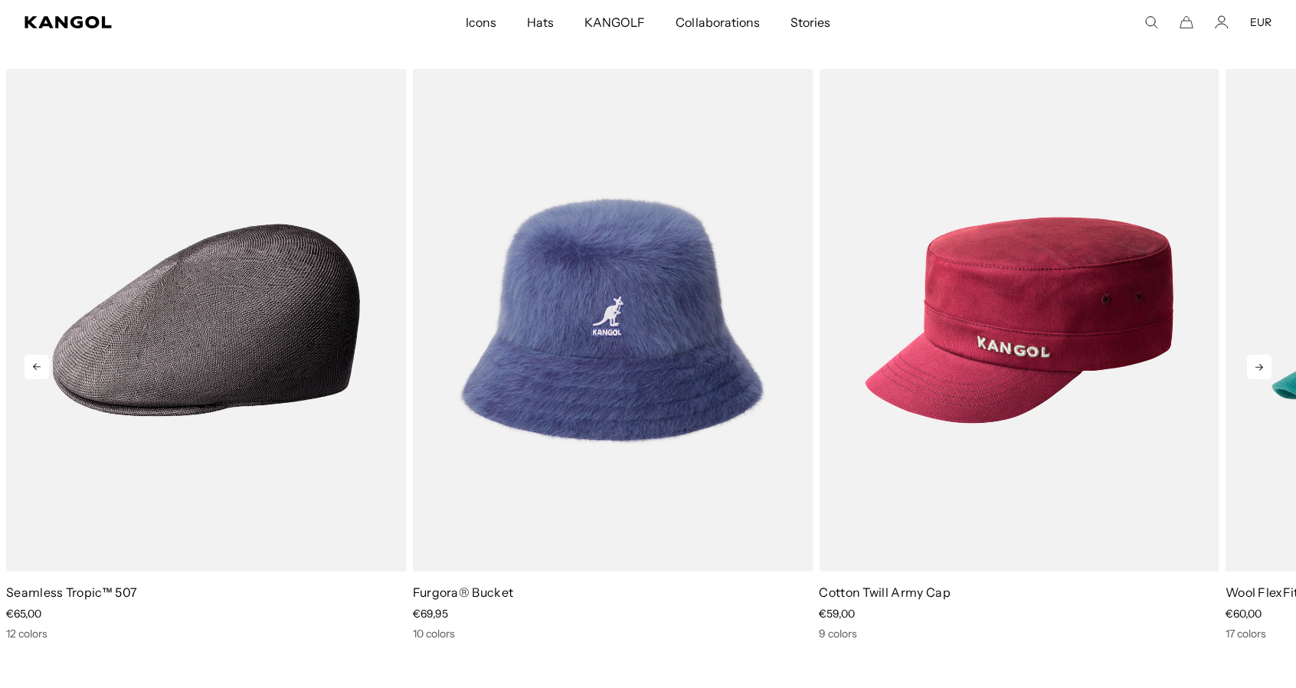
click at [1265, 367] on icon at bounding box center [1259, 367] width 25 height 25
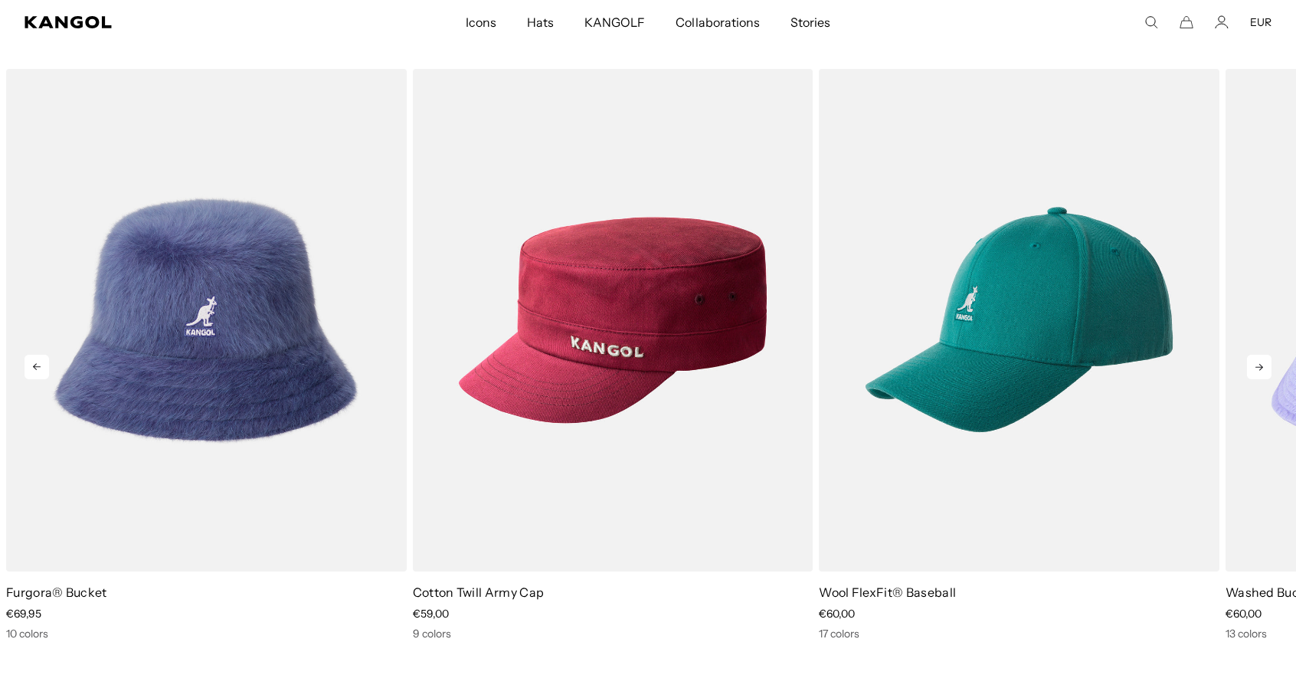
click at [1265, 367] on icon at bounding box center [1259, 367] width 25 height 25
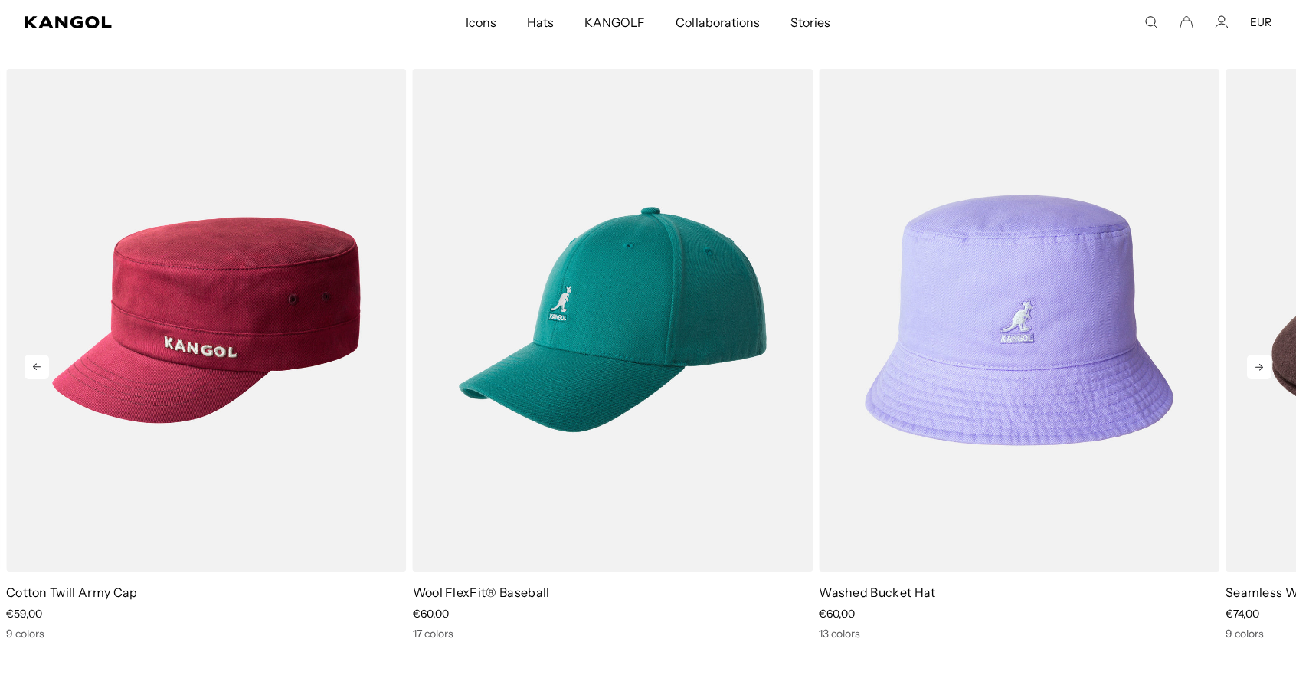
click at [1265, 367] on icon at bounding box center [1259, 367] width 25 height 25
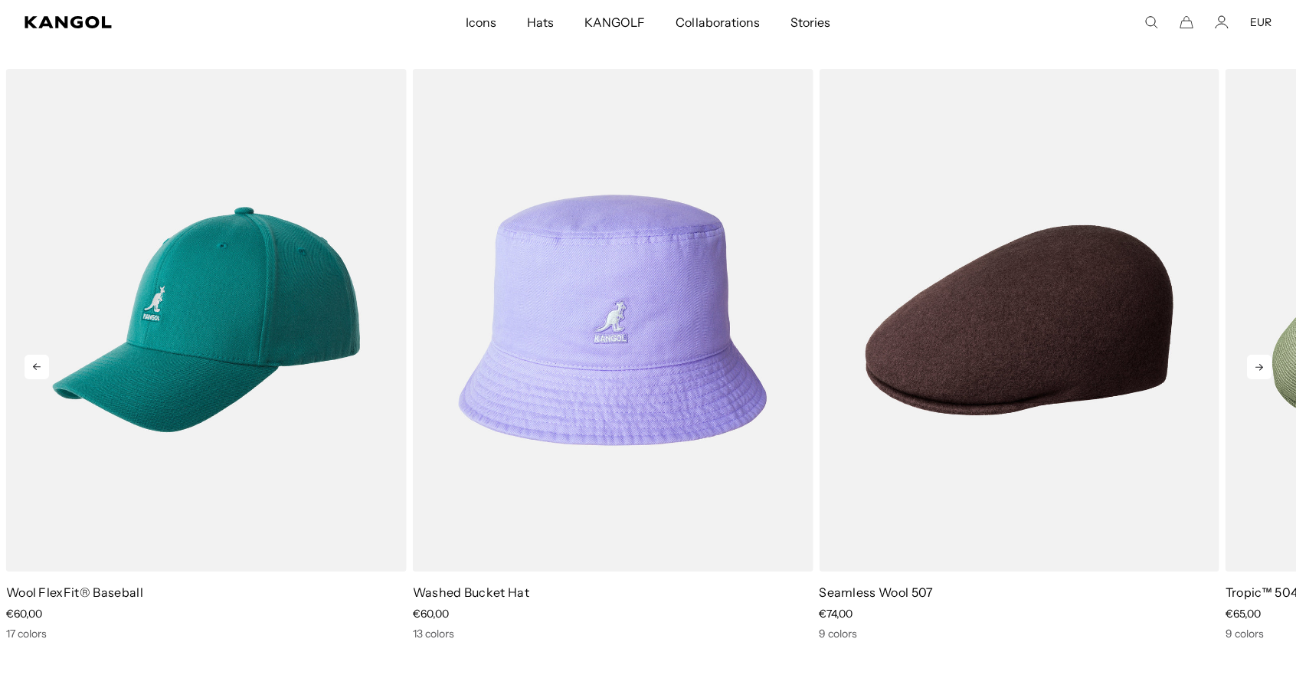
click at [1265, 367] on icon at bounding box center [1259, 367] width 25 height 25
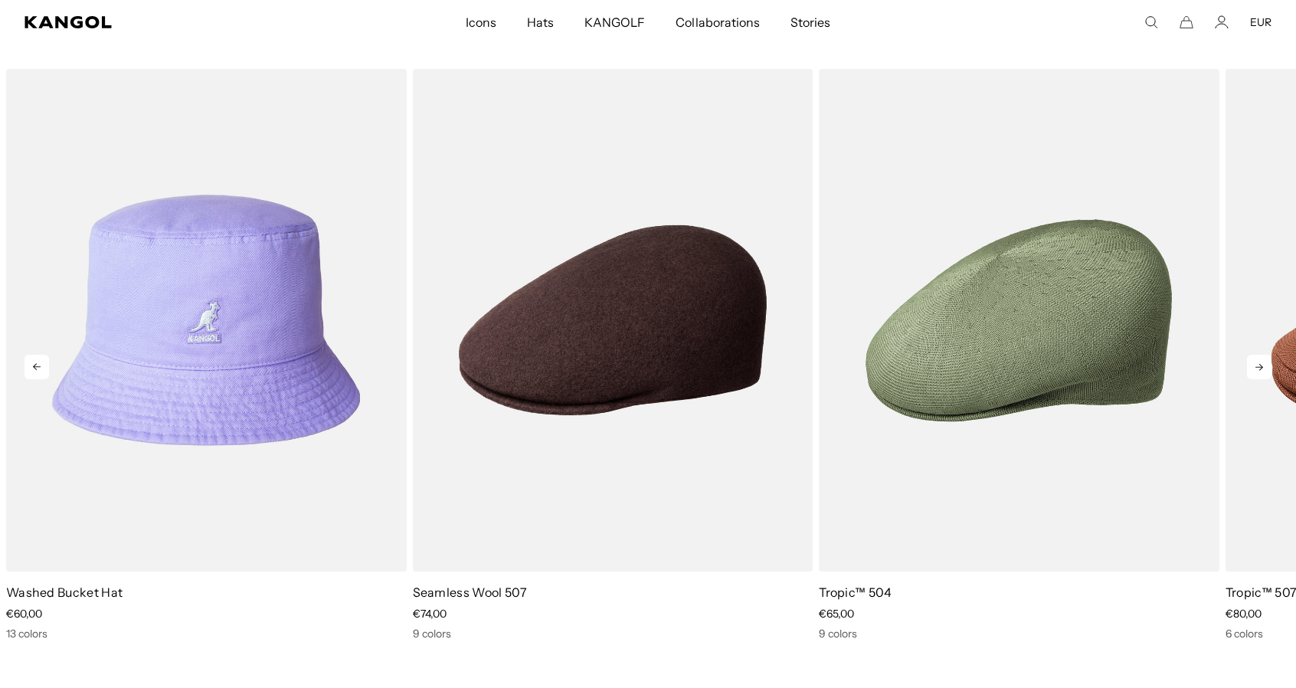
click at [1265, 367] on icon at bounding box center [1259, 367] width 25 height 25
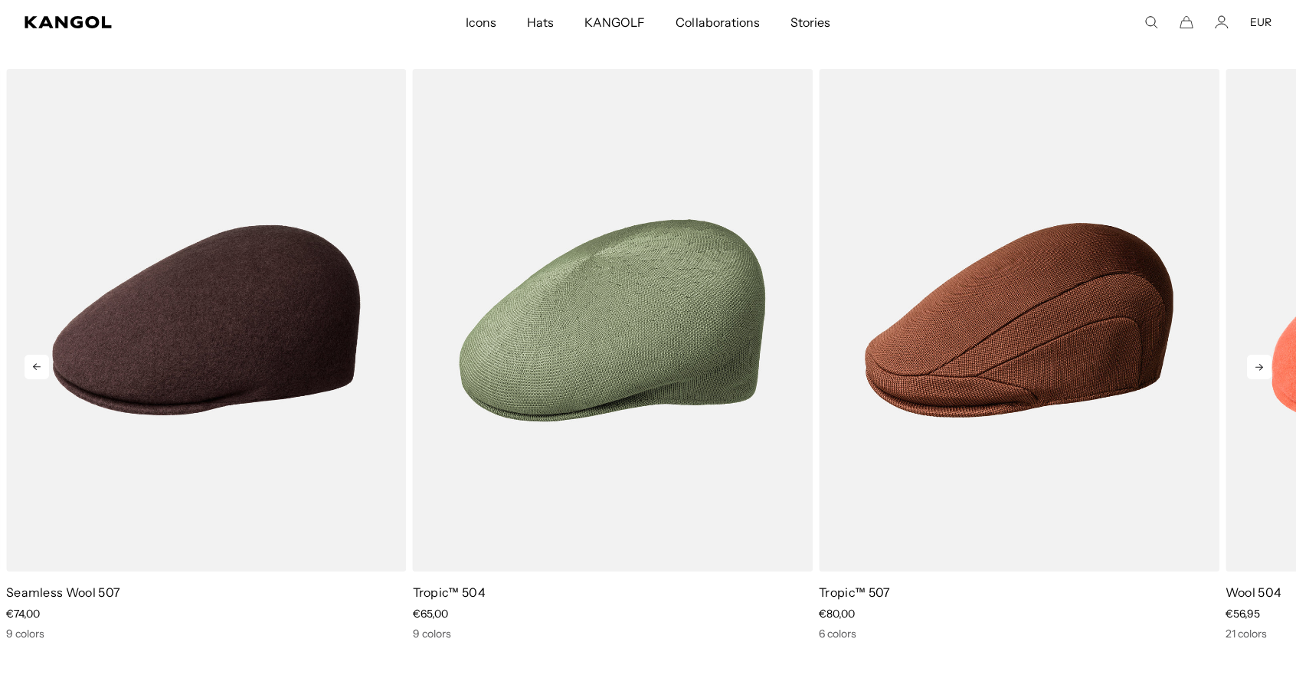
click at [1265, 367] on icon at bounding box center [1259, 367] width 25 height 25
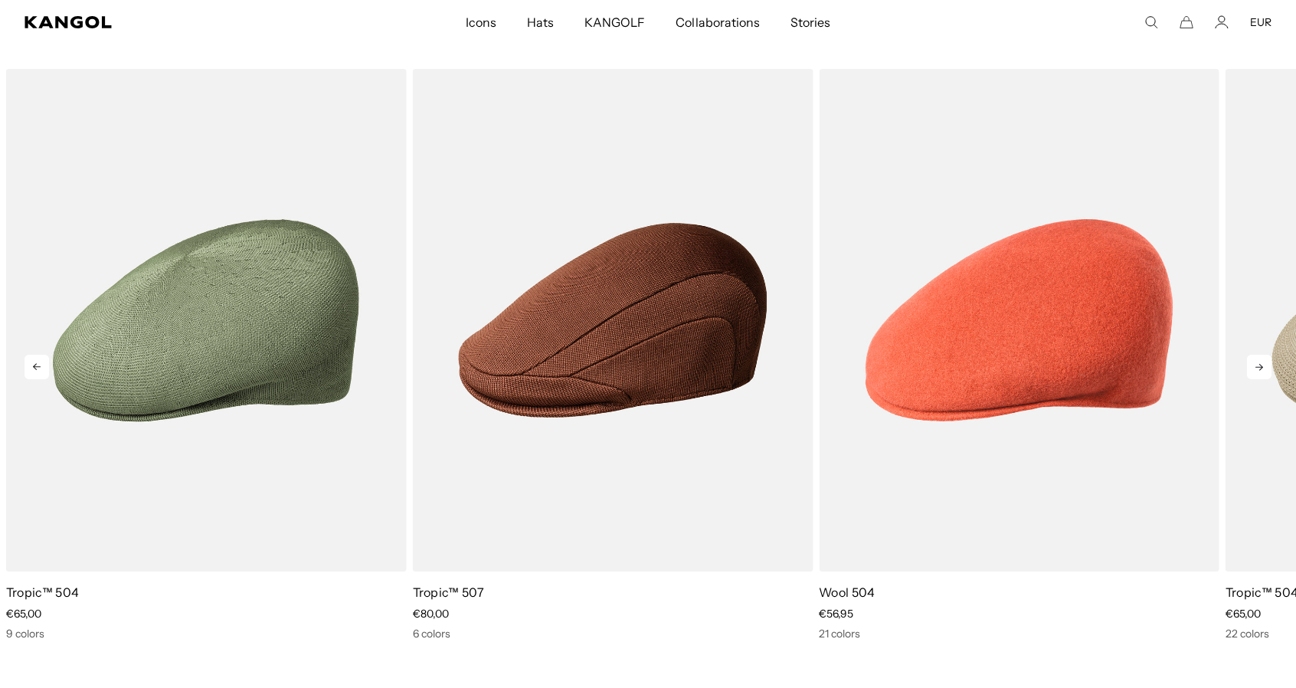
click at [1265, 367] on icon at bounding box center [1259, 367] width 25 height 25
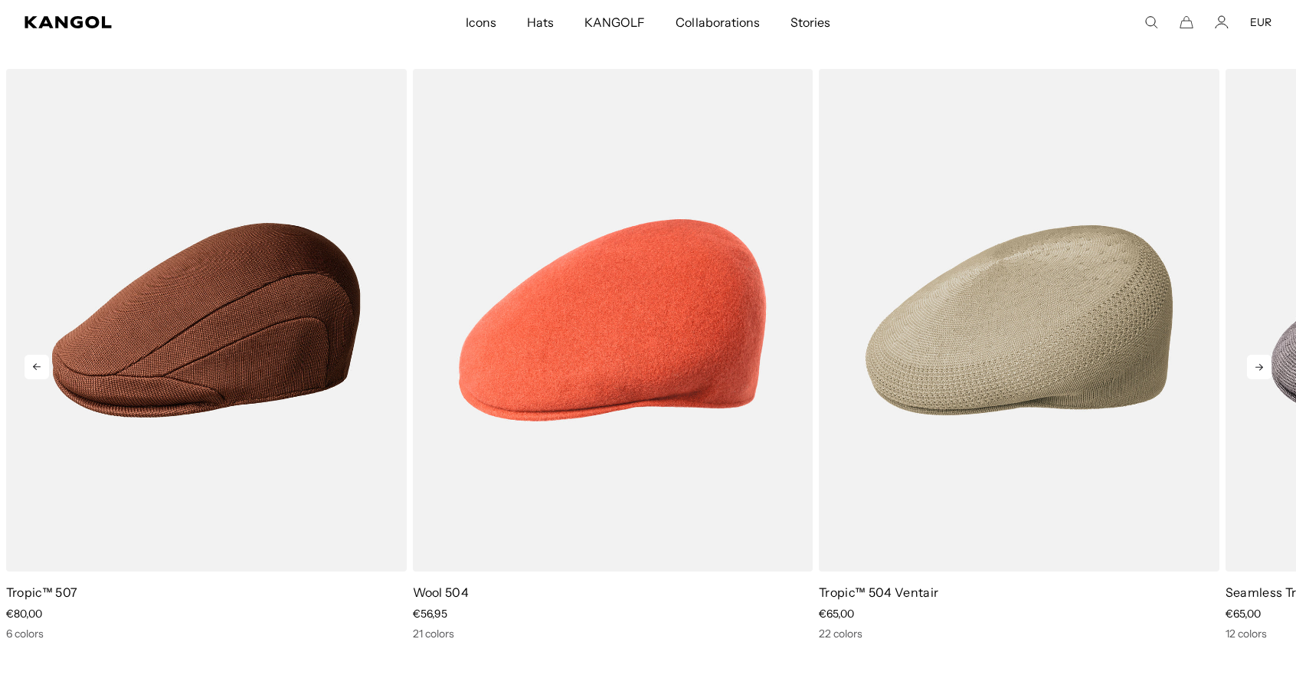
click at [1265, 367] on icon at bounding box center [1259, 367] width 25 height 25
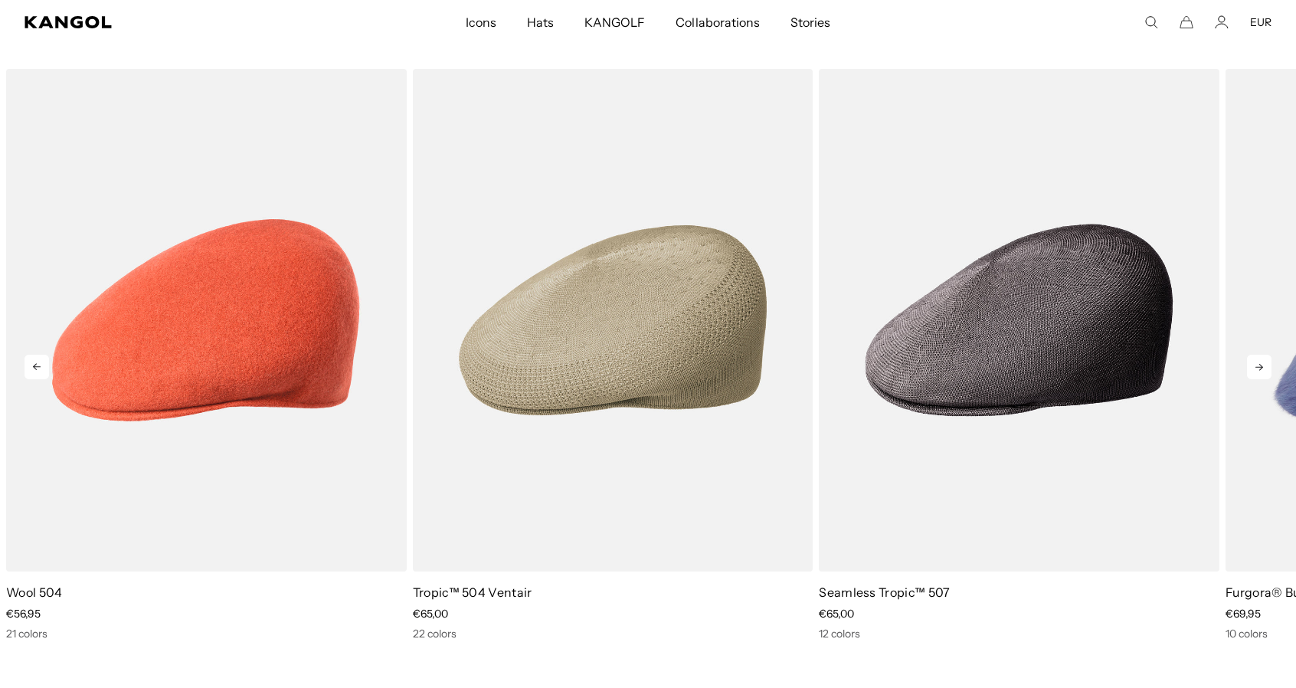
click at [1265, 367] on icon at bounding box center [1259, 367] width 25 height 25
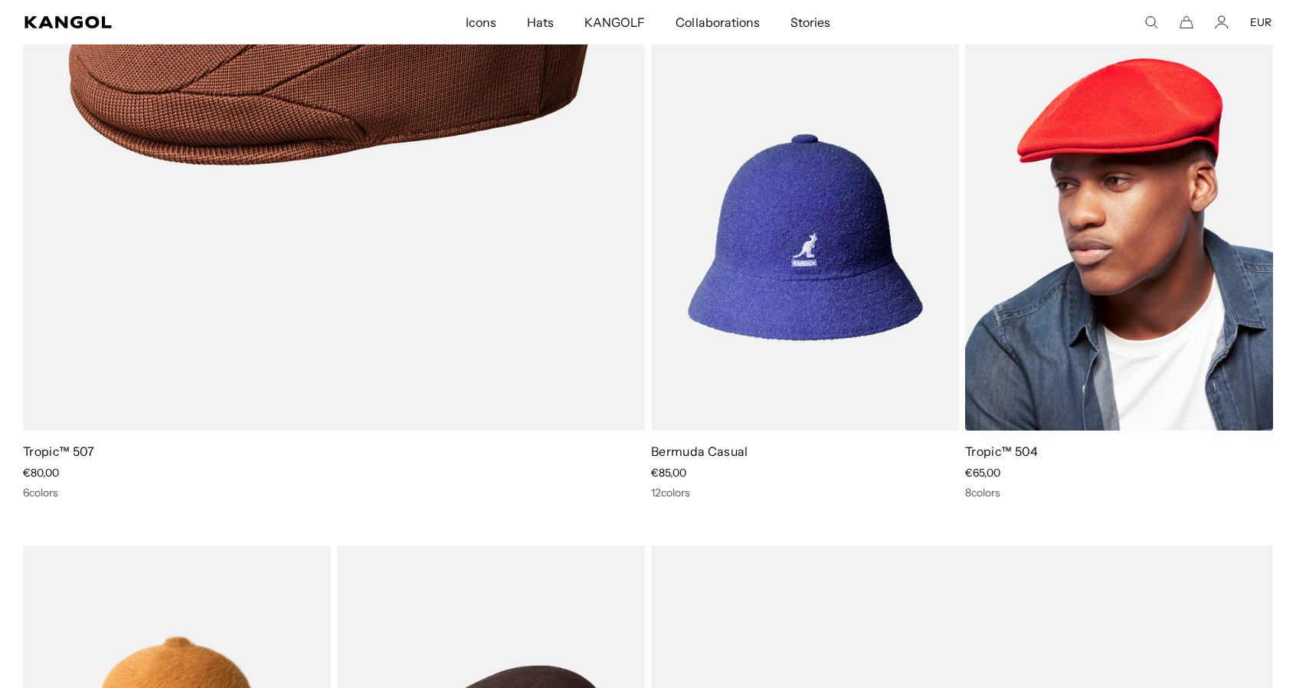
click at [1137, 281] on img at bounding box center [1119, 237] width 308 height 387
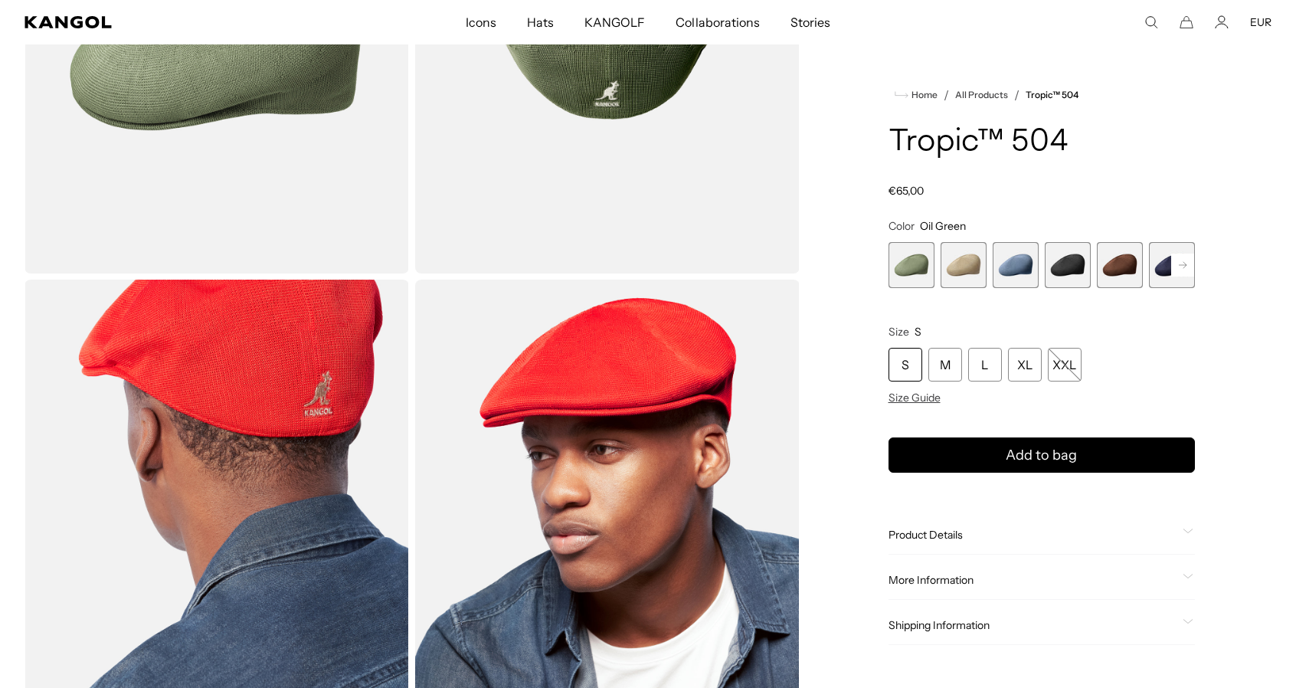
scroll to position [306, 0]
click at [1191, 265] on rect at bounding box center [1182, 264] width 23 height 23
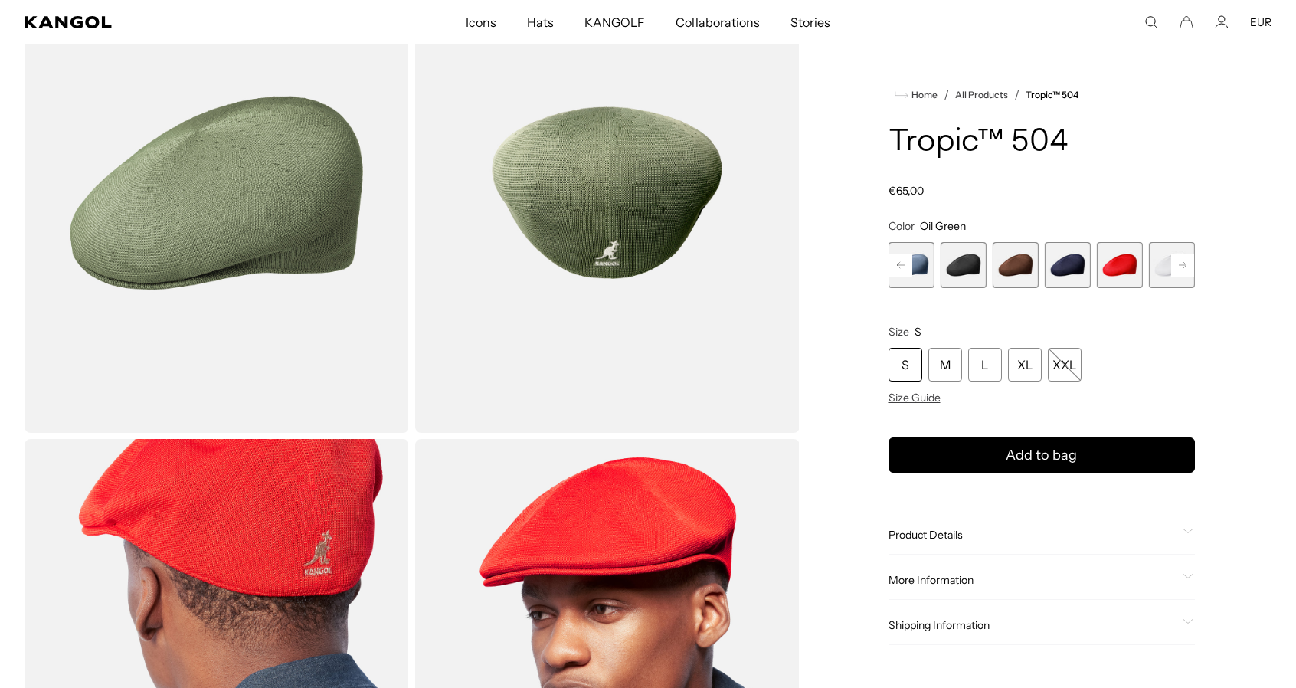
scroll to position [20, 0]
